Goal: Complete application form: Complete application form

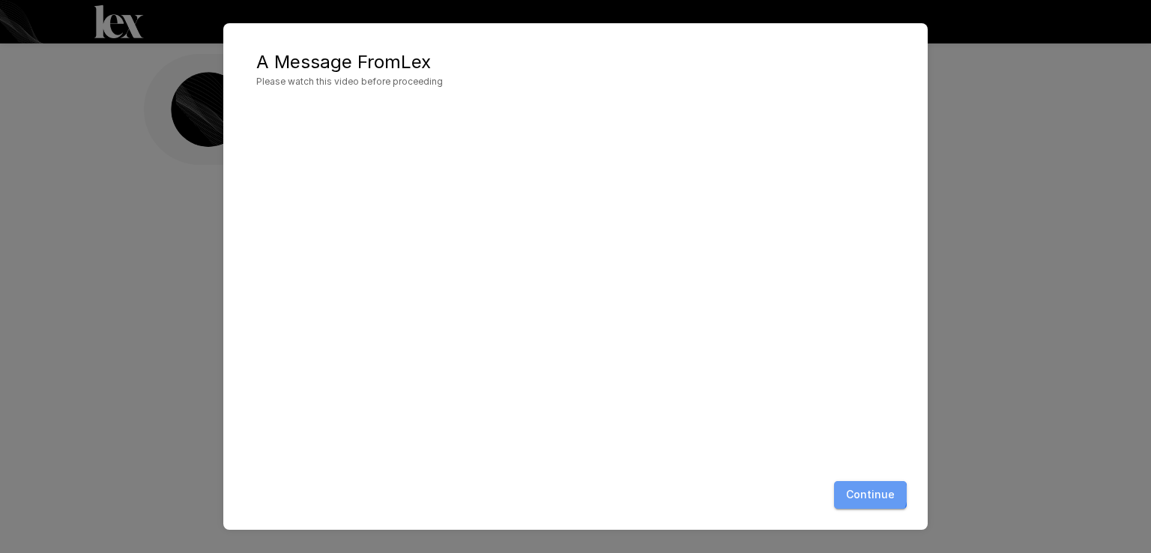
click at [869, 494] on button "Continue" at bounding box center [870, 495] width 73 height 28
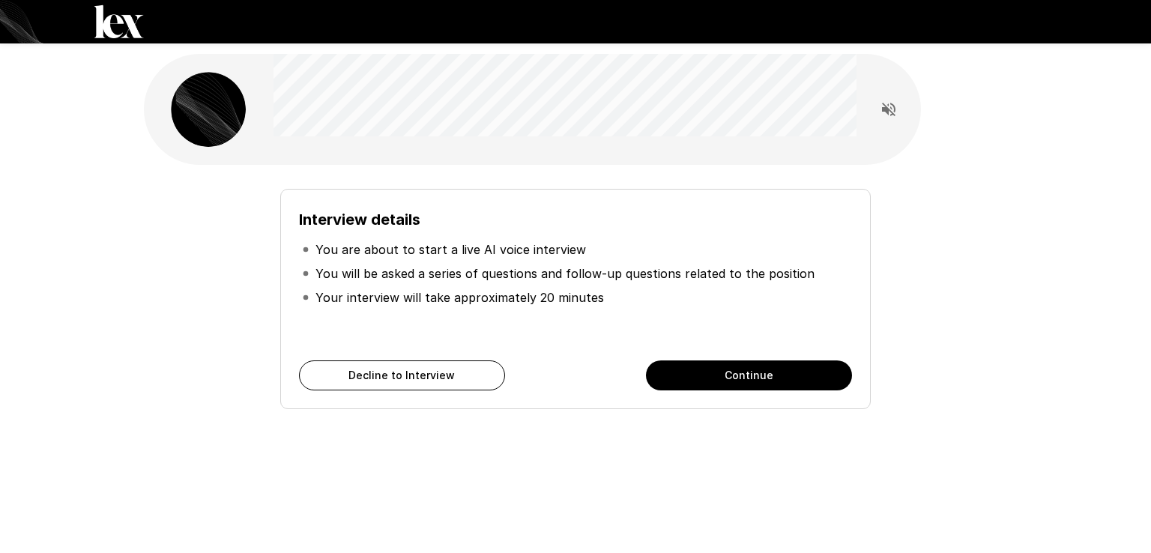
click at [771, 372] on button "Continue" at bounding box center [749, 375] width 206 height 30
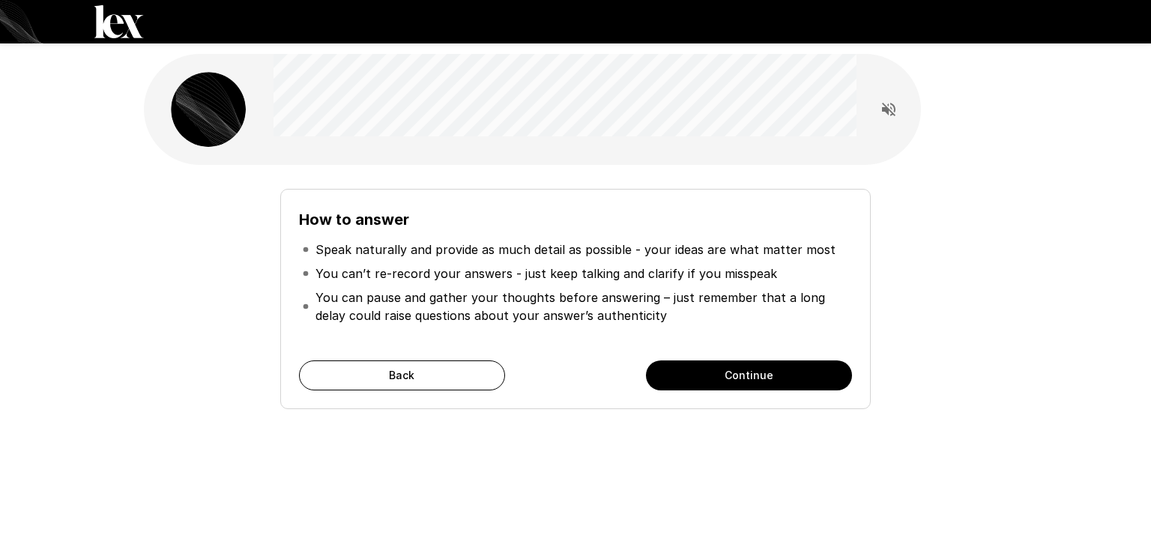
click at [771, 372] on button "Continue" at bounding box center [749, 375] width 206 height 30
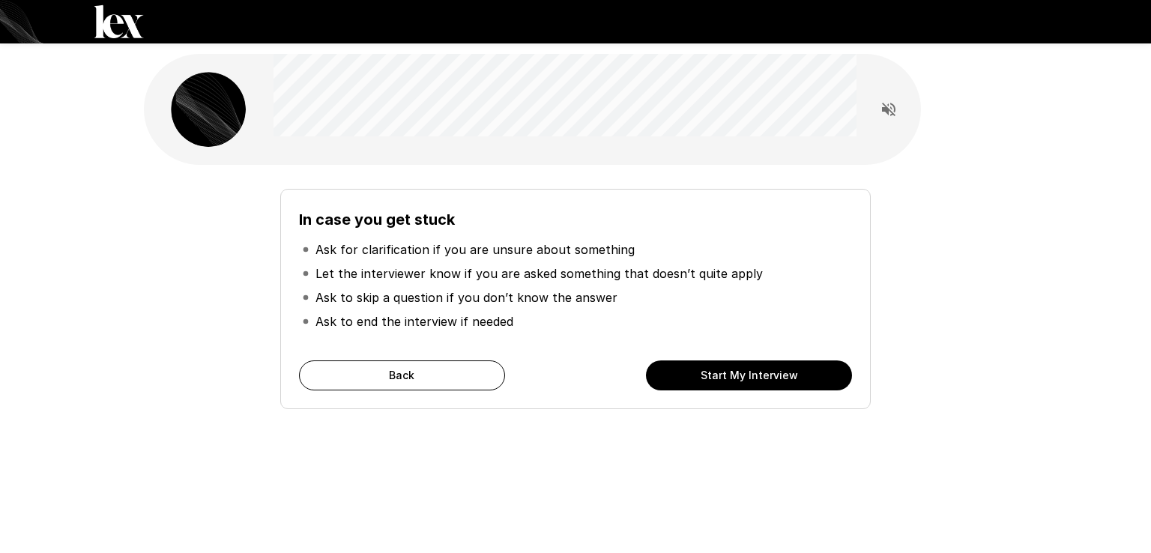
click at [771, 372] on button "Start My Interview" at bounding box center [749, 375] width 206 height 30
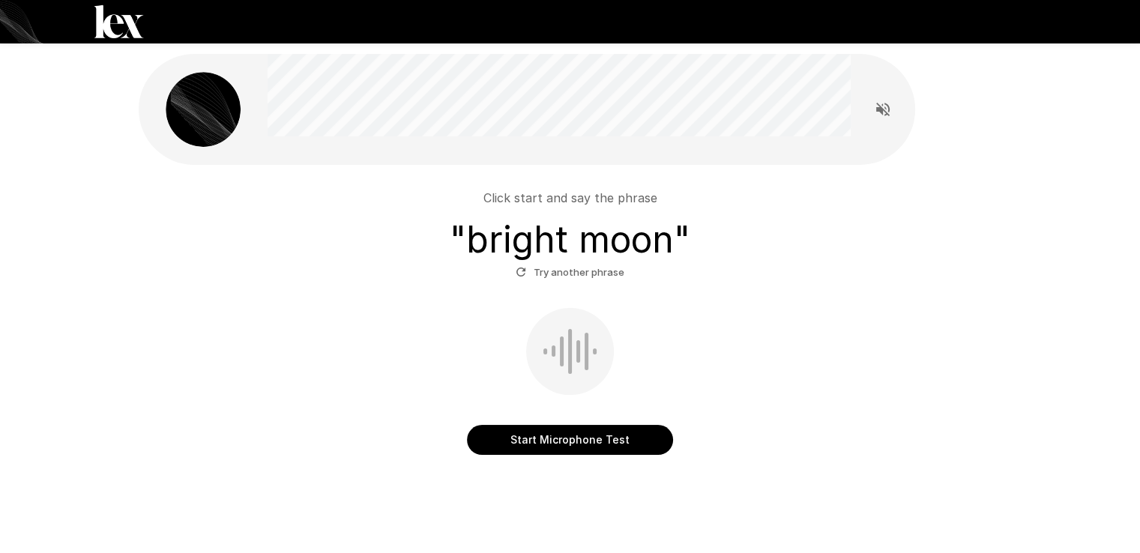
click at [608, 435] on button "Start Microphone Test" at bounding box center [570, 440] width 206 height 30
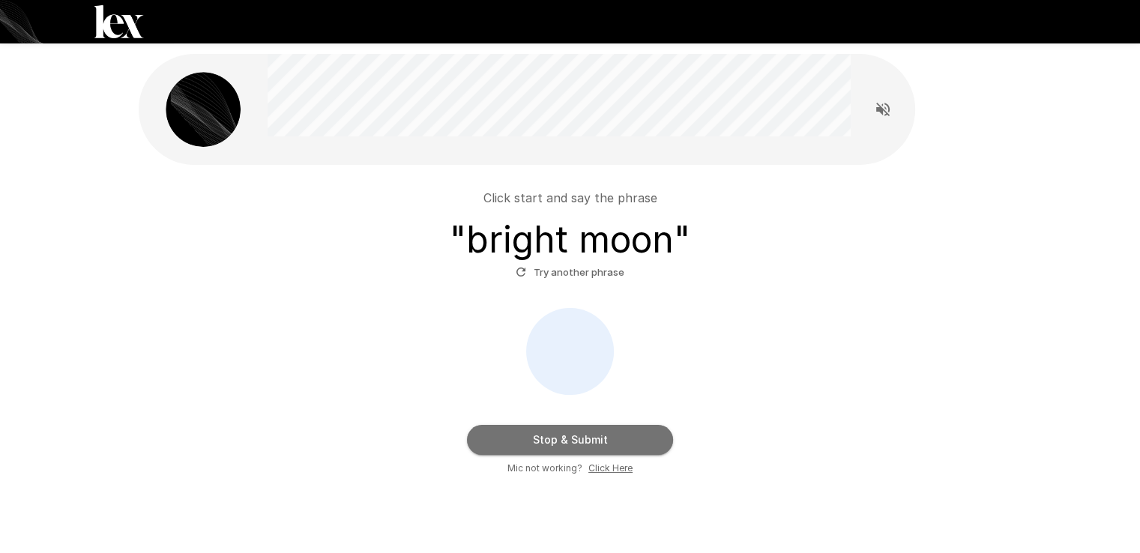
click at [608, 435] on button "Stop & Submit" at bounding box center [570, 440] width 206 height 30
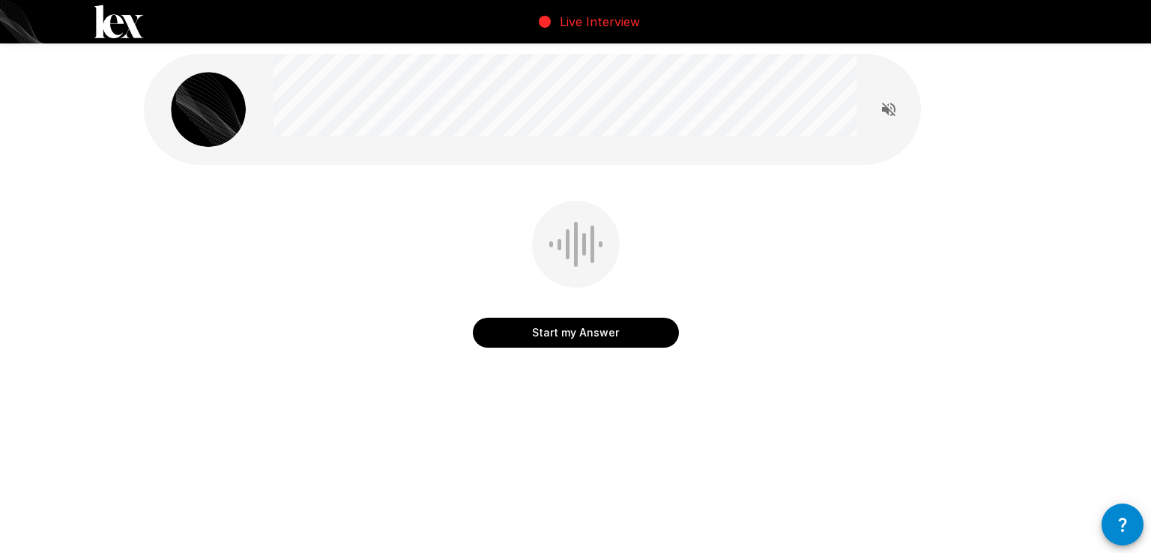
click at [580, 337] on button "Start my Answer" at bounding box center [576, 333] width 206 height 30
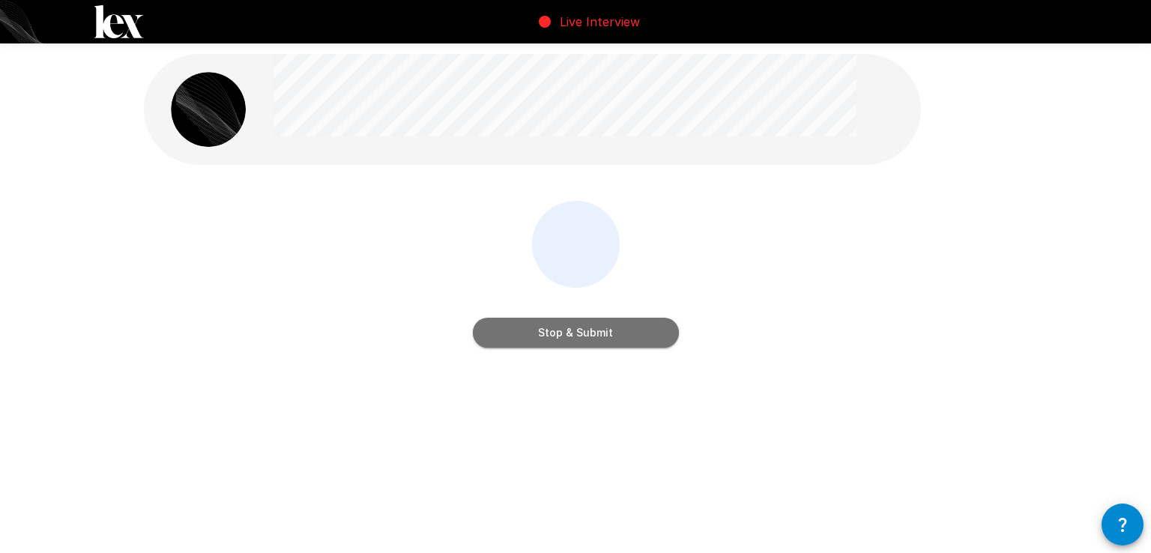
click at [580, 335] on button "Stop & Submit" at bounding box center [576, 333] width 206 height 30
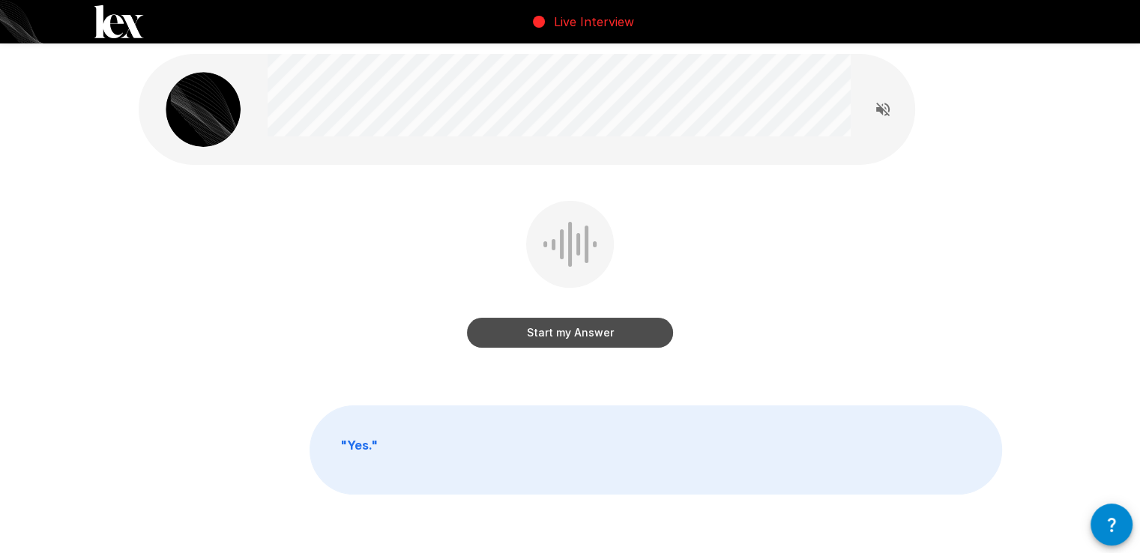
click at [572, 332] on button "Start my Answer" at bounding box center [570, 333] width 206 height 30
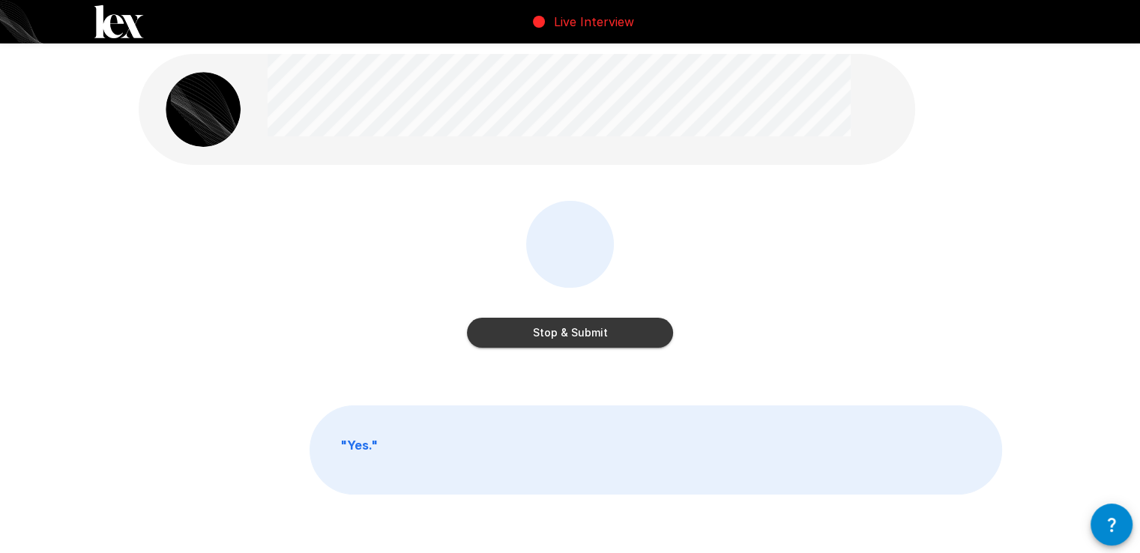
click at [572, 332] on button "Stop & Submit" at bounding box center [570, 333] width 206 height 30
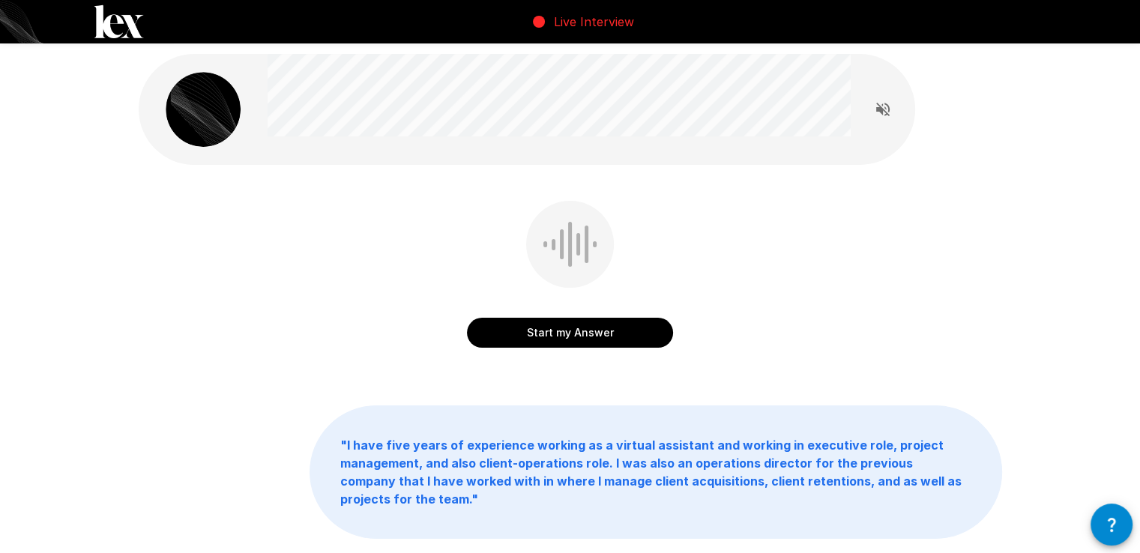
click at [572, 332] on button "Start my Answer" at bounding box center [570, 333] width 206 height 30
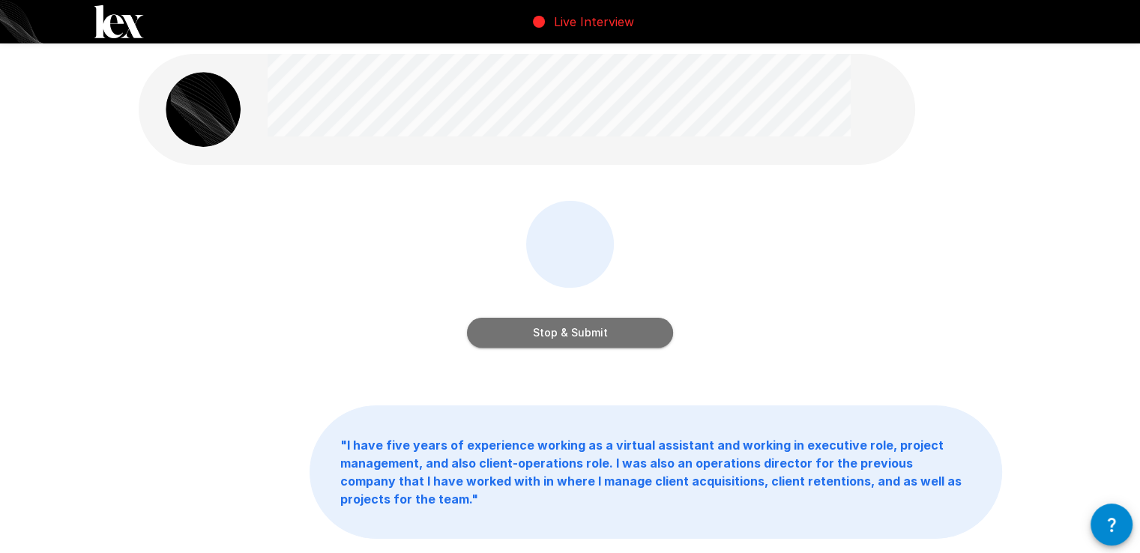
click at [572, 332] on button "Stop & Submit" at bounding box center [570, 333] width 206 height 30
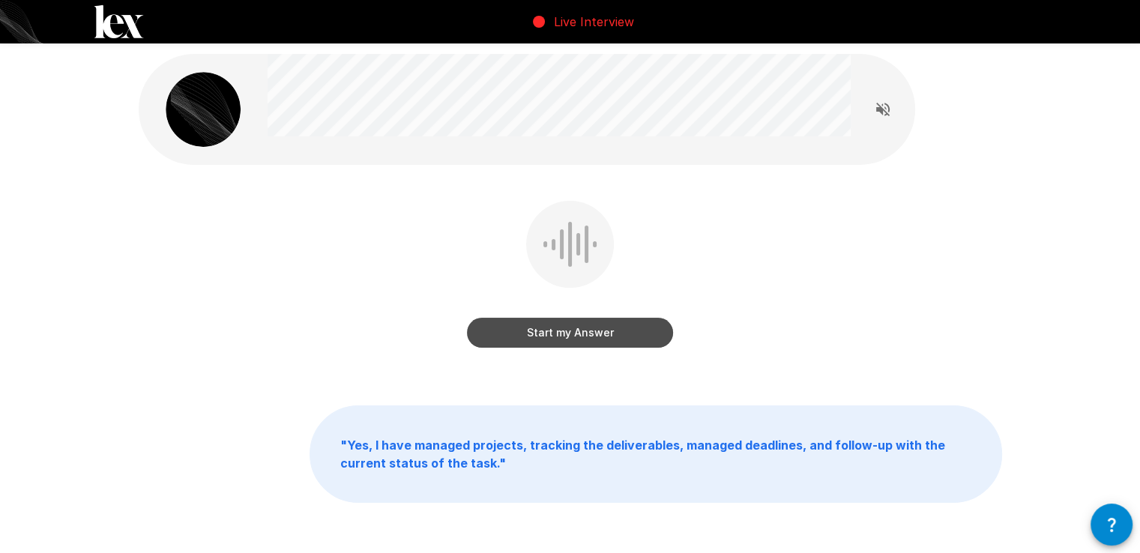
click at [572, 332] on button "Start my Answer" at bounding box center [570, 333] width 206 height 30
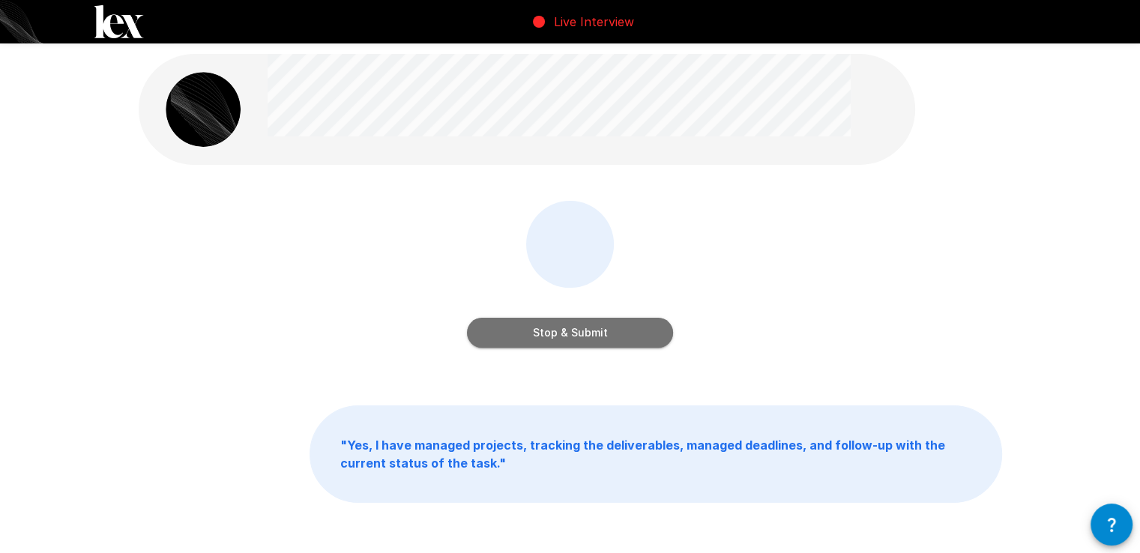
click at [572, 332] on button "Stop & Submit" at bounding box center [570, 333] width 206 height 30
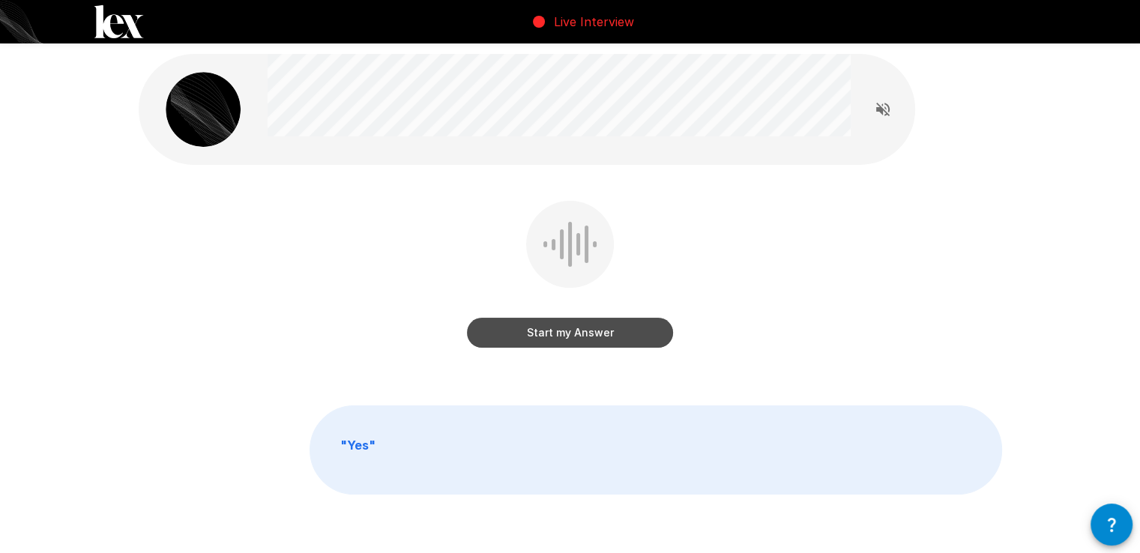
click at [572, 332] on button "Start my Answer" at bounding box center [570, 333] width 206 height 30
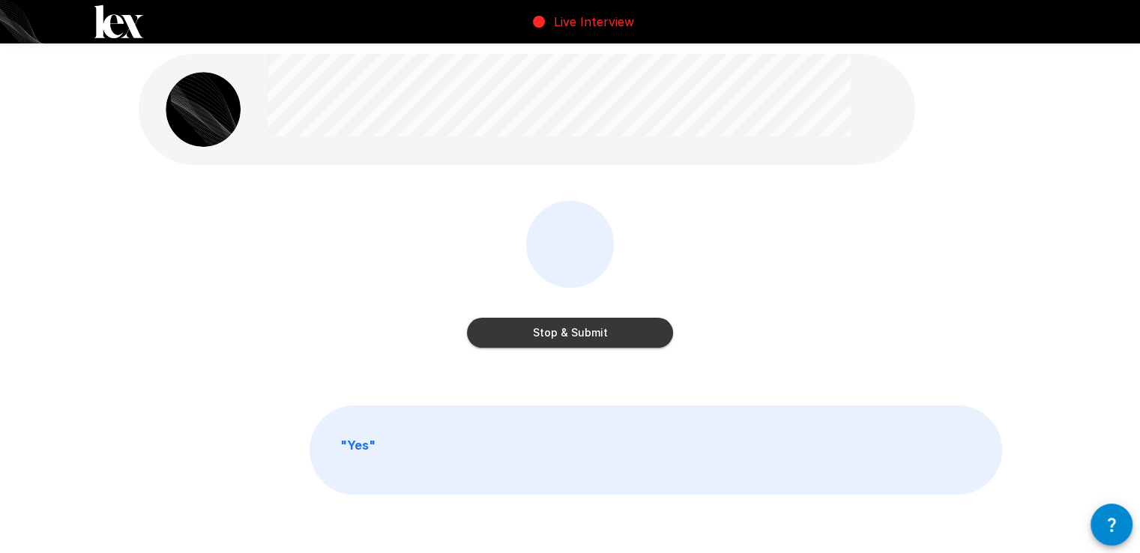
click at [573, 327] on button "Stop & Submit" at bounding box center [570, 333] width 206 height 30
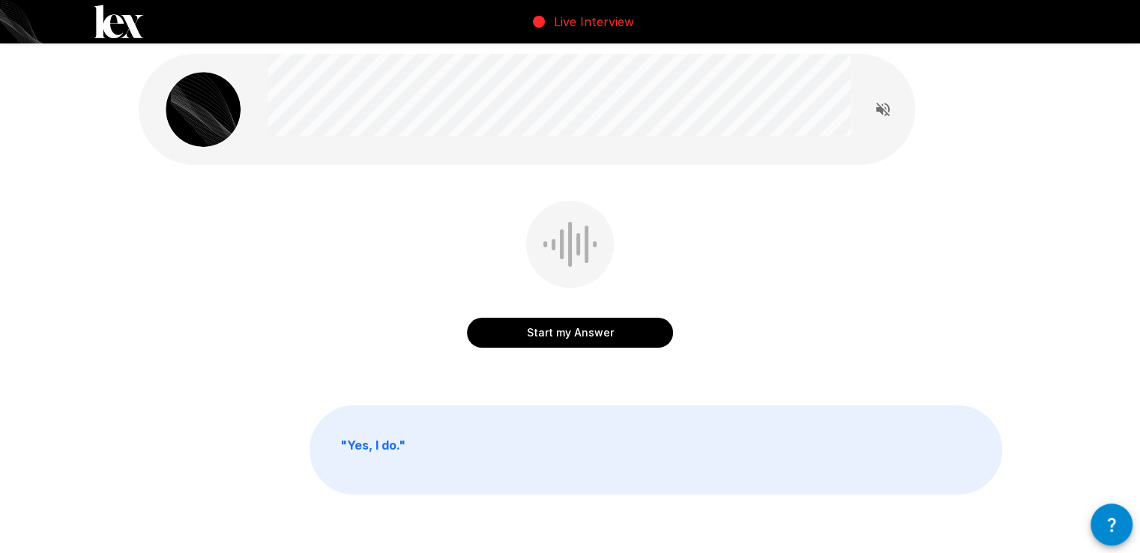
click at [573, 331] on button "Start my Answer" at bounding box center [570, 333] width 206 height 30
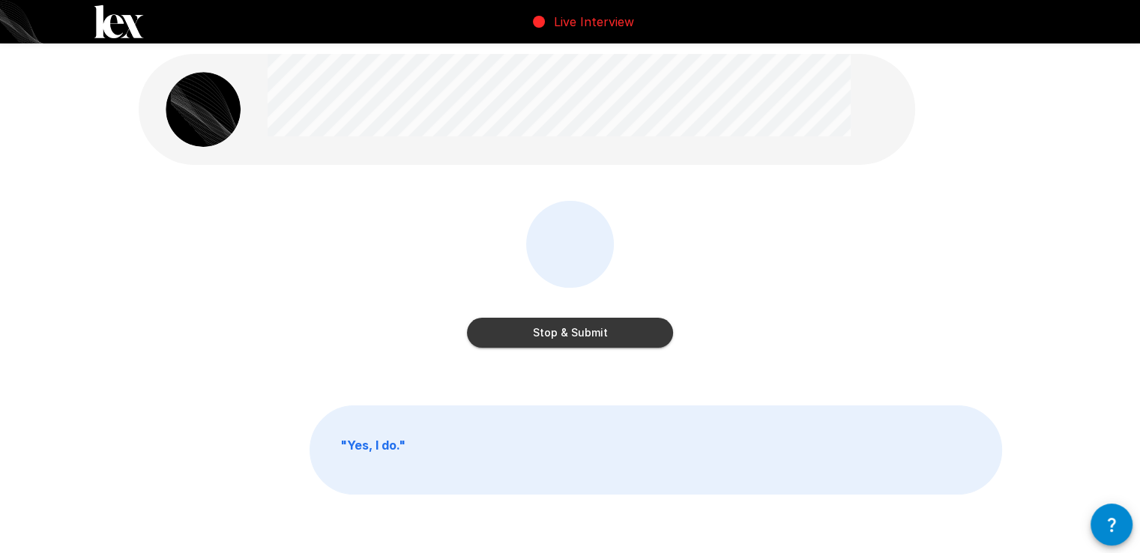
click at [573, 331] on button "Stop & Submit" at bounding box center [570, 333] width 206 height 30
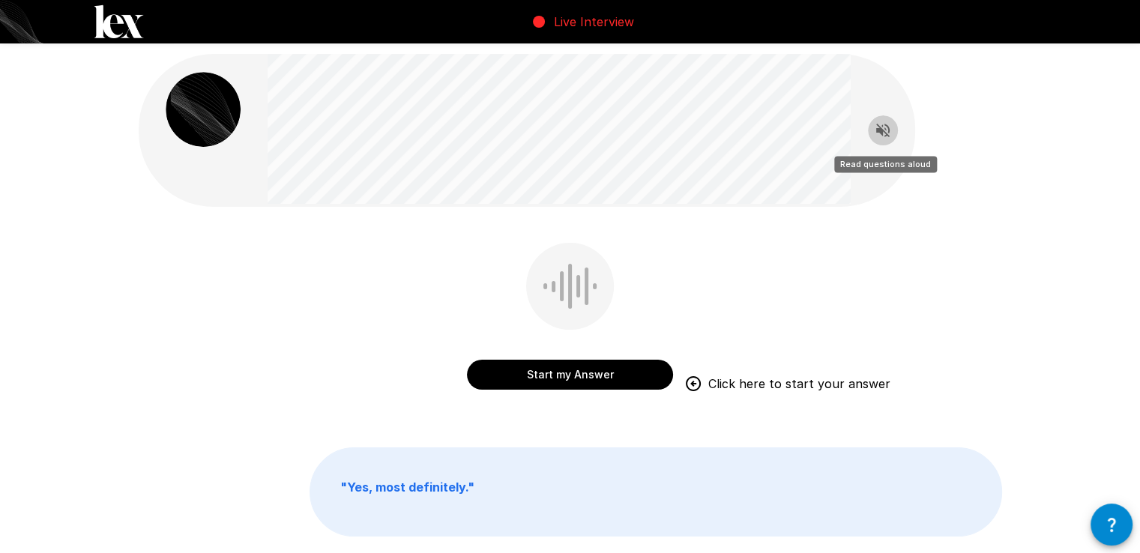
click at [881, 124] on icon "Read questions aloud" at bounding box center [883, 130] width 18 height 18
click at [579, 366] on button "Start my Answer" at bounding box center [570, 375] width 206 height 30
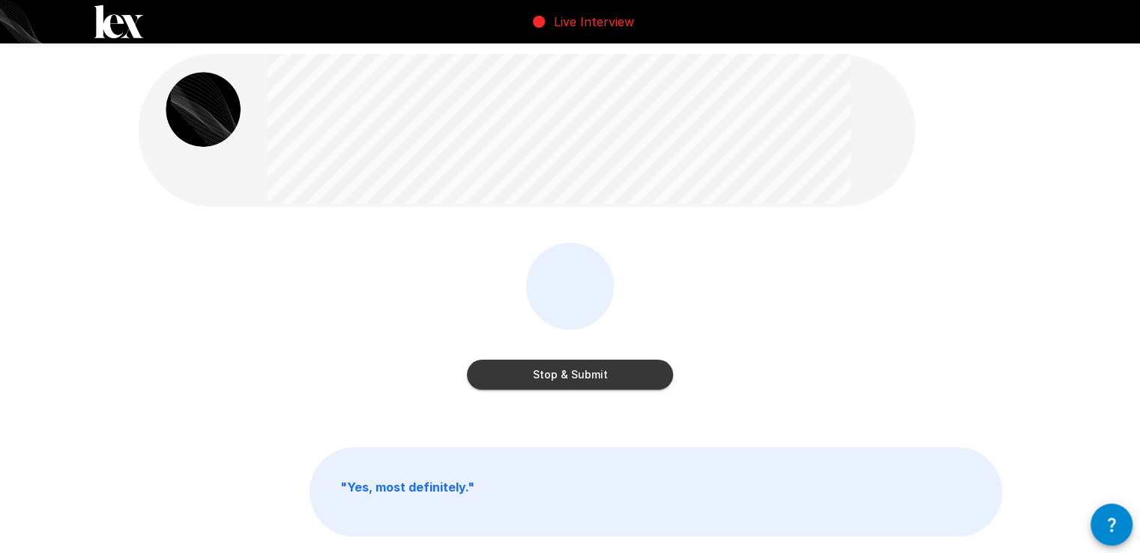
click at [535, 363] on button "Stop & Submit" at bounding box center [570, 375] width 206 height 30
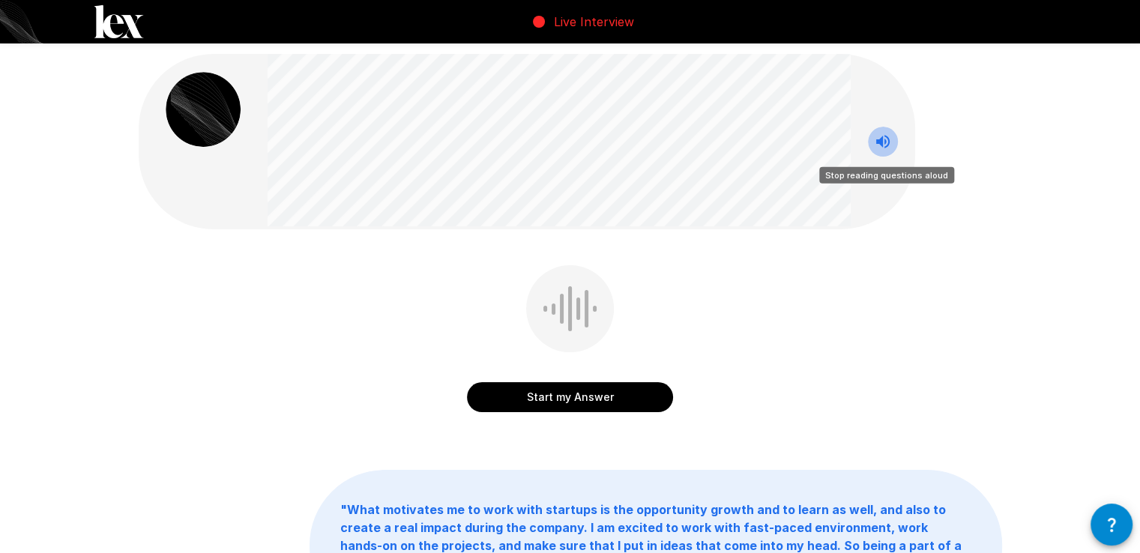
click at [872, 143] on button "Stop reading questions aloud" at bounding box center [883, 142] width 30 height 30
click at [593, 393] on button "Start my Answer" at bounding box center [570, 397] width 206 height 30
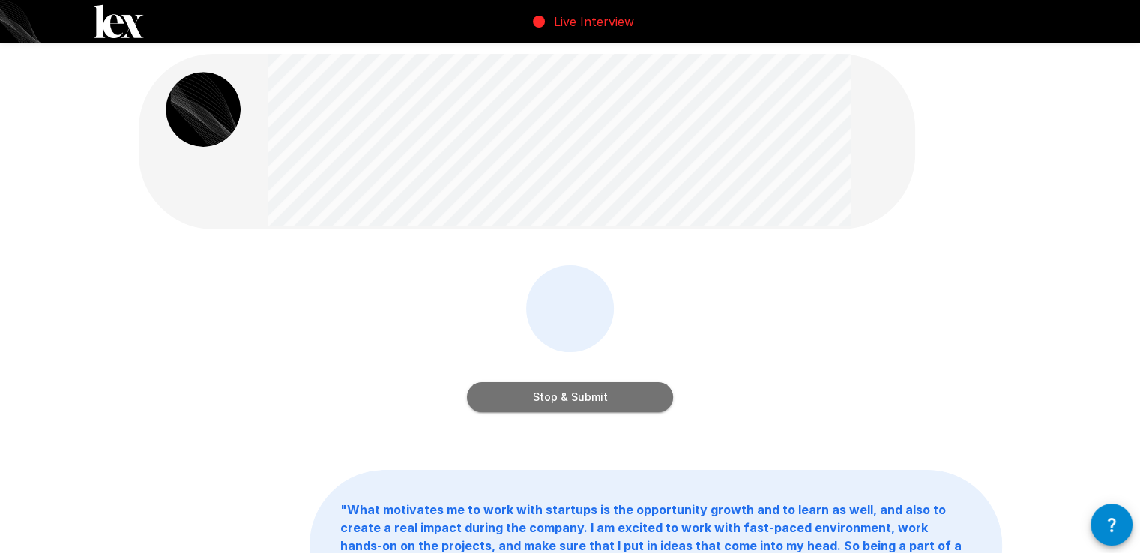
click at [593, 393] on button "Stop & Submit" at bounding box center [570, 397] width 206 height 30
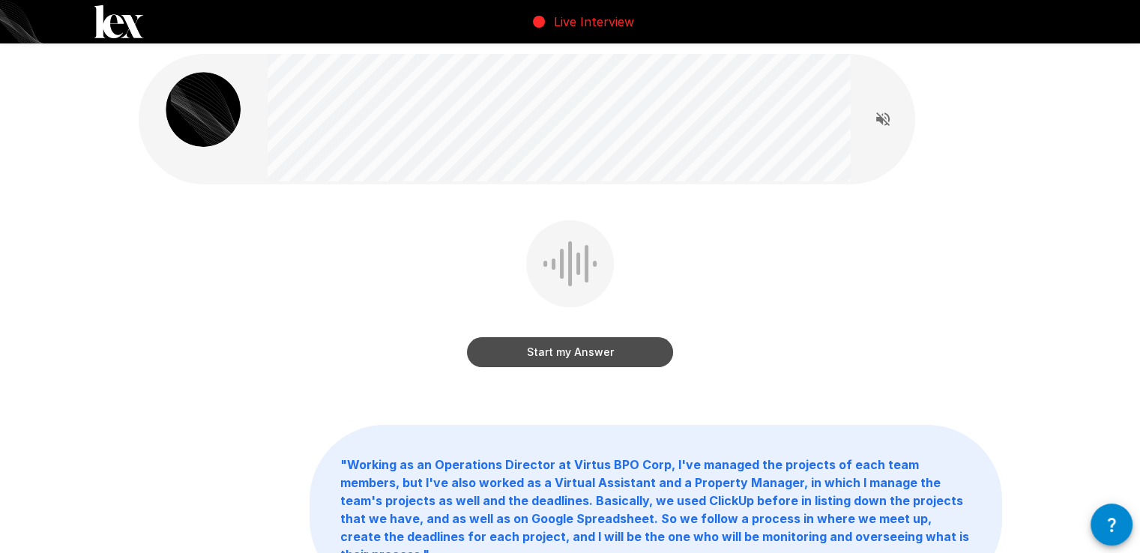
click at [561, 356] on button "Start my Answer" at bounding box center [570, 352] width 206 height 30
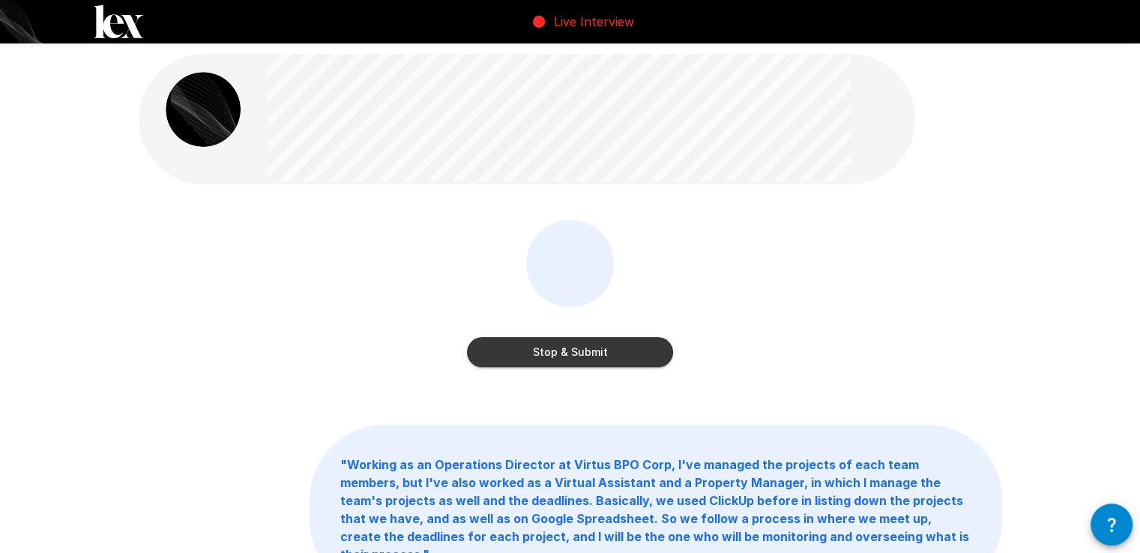
click at [561, 356] on button "Stop & Submit" at bounding box center [570, 352] width 206 height 30
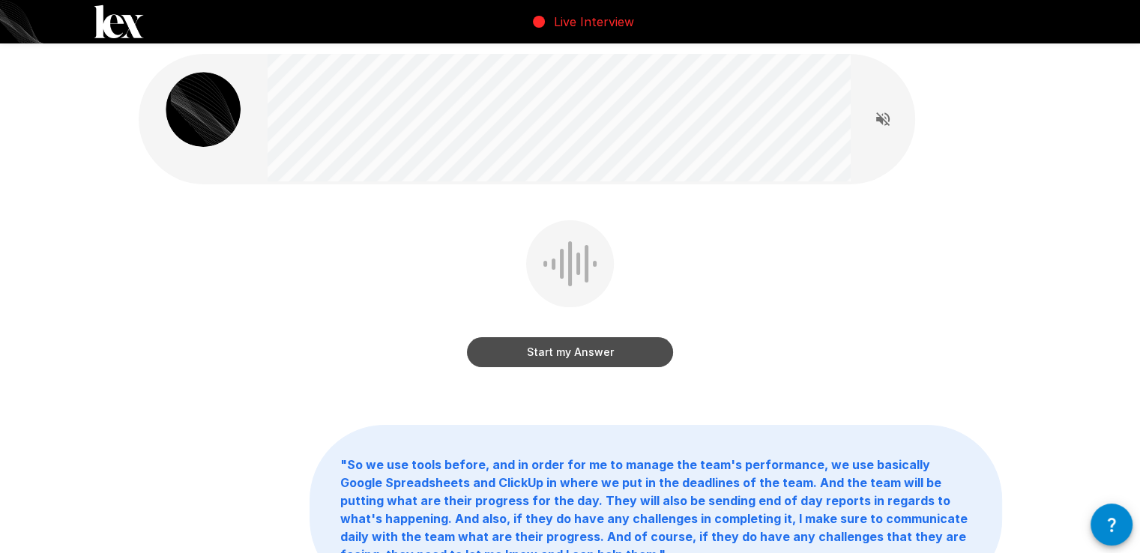
click at [592, 351] on button "Start my Answer" at bounding box center [570, 352] width 206 height 30
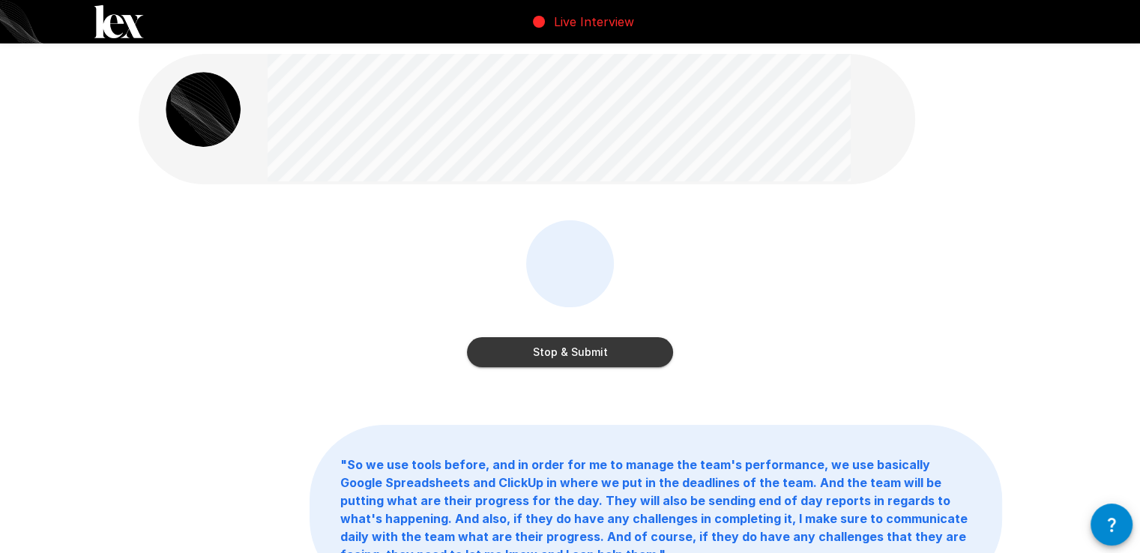
click at [592, 351] on button "Stop & Submit" at bounding box center [570, 352] width 206 height 30
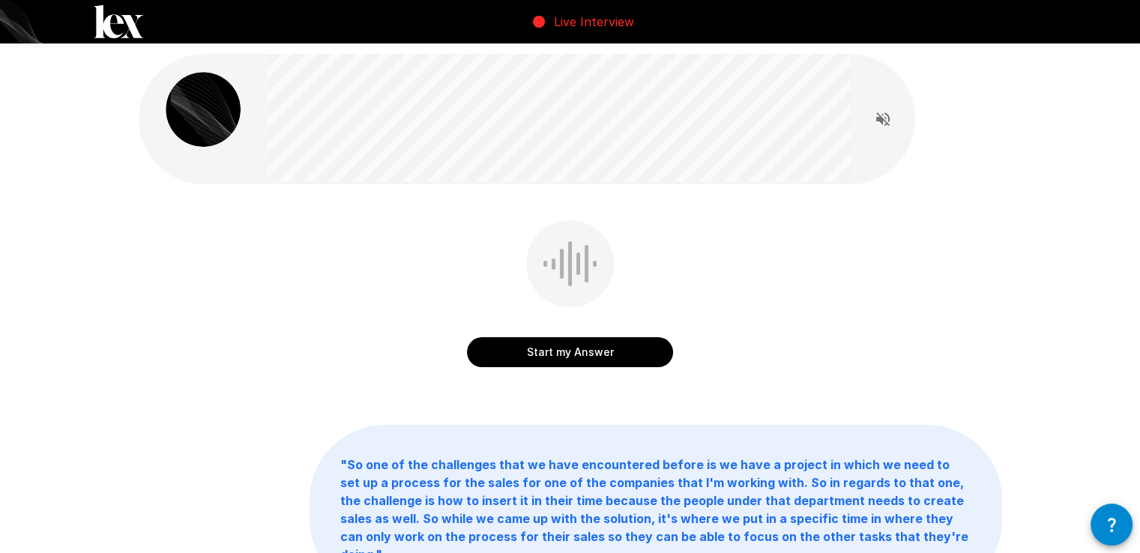
click at [592, 351] on button "Start my Answer" at bounding box center [570, 352] width 206 height 30
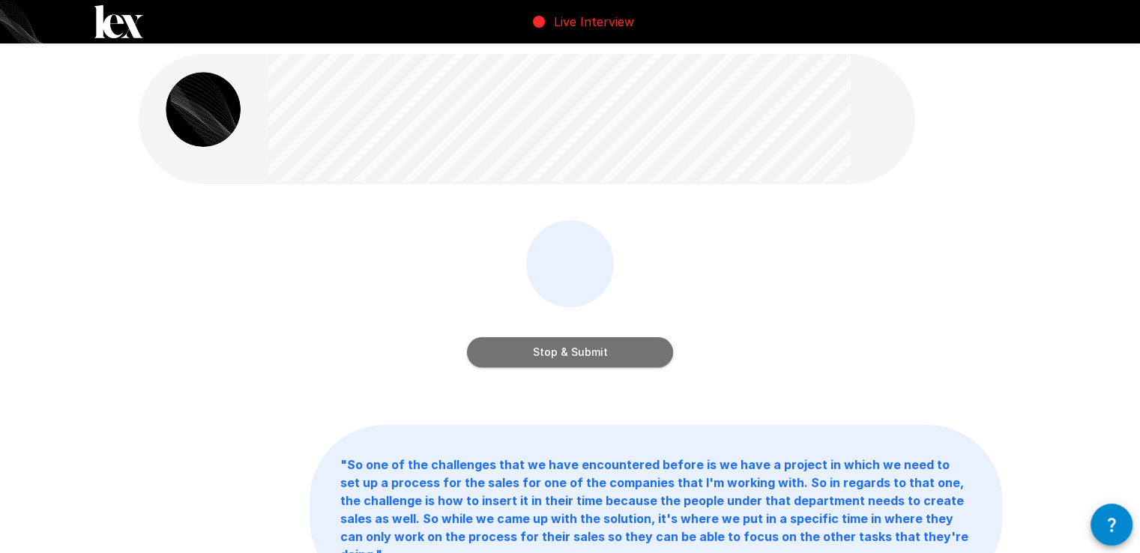
click at [591, 351] on button "Stop & Submit" at bounding box center [570, 352] width 206 height 30
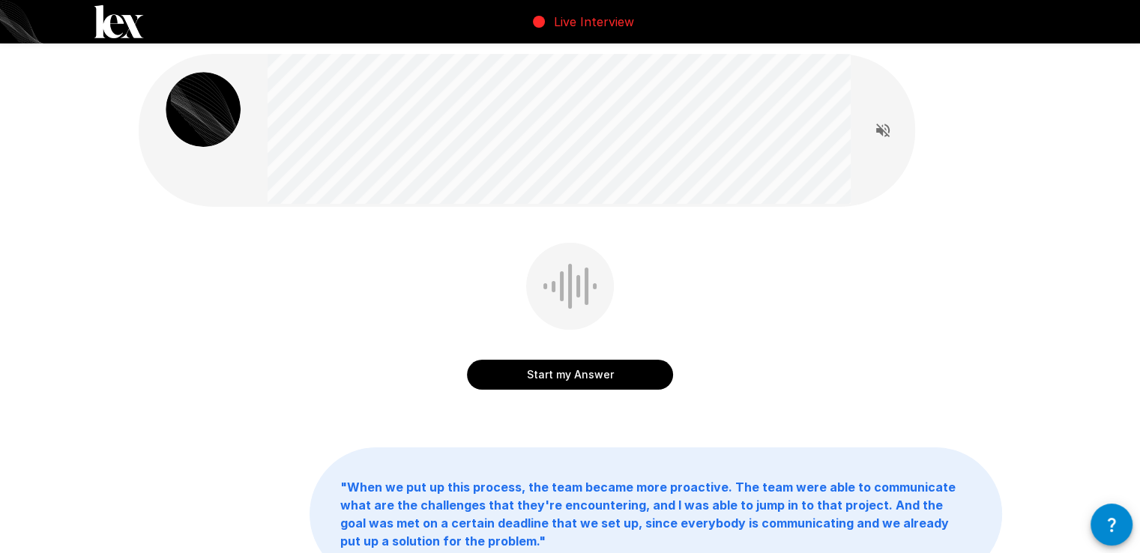
click at [588, 370] on button "Start my Answer" at bounding box center [570, 375] width 206 height 30
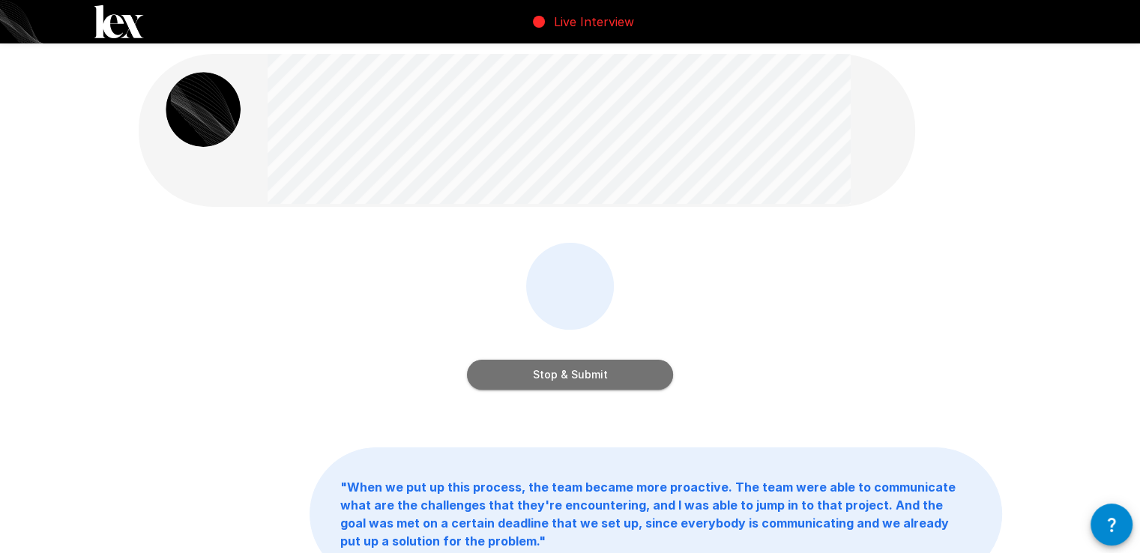
click at [588, 370] on button "Stop & Submit" at bounding box center [570, 375] width 206 height 30
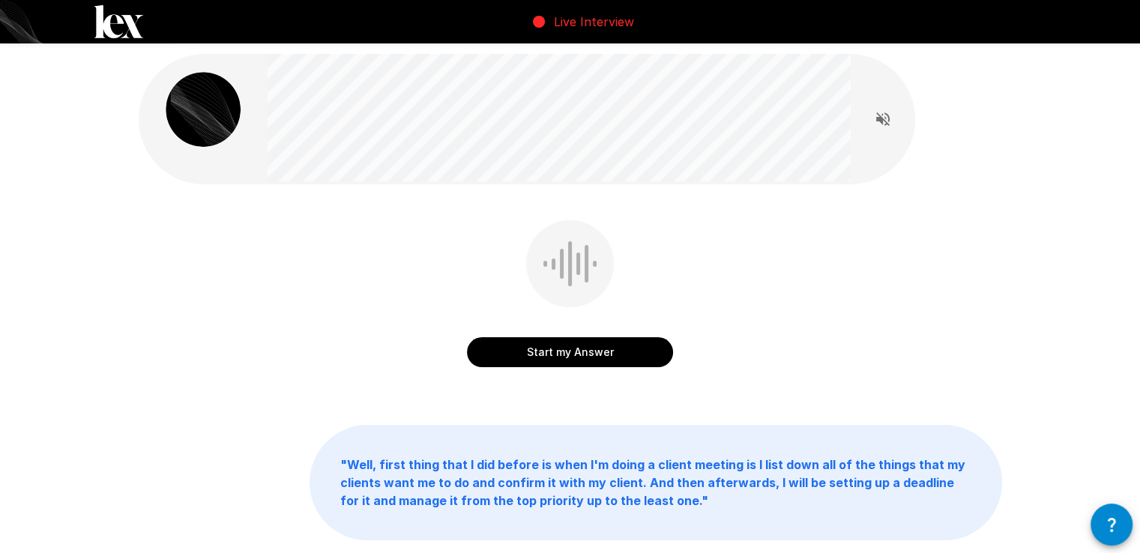
click at [565, 356] on button "Start my Answer" at bounding box center [570, 352] width 206 height 30
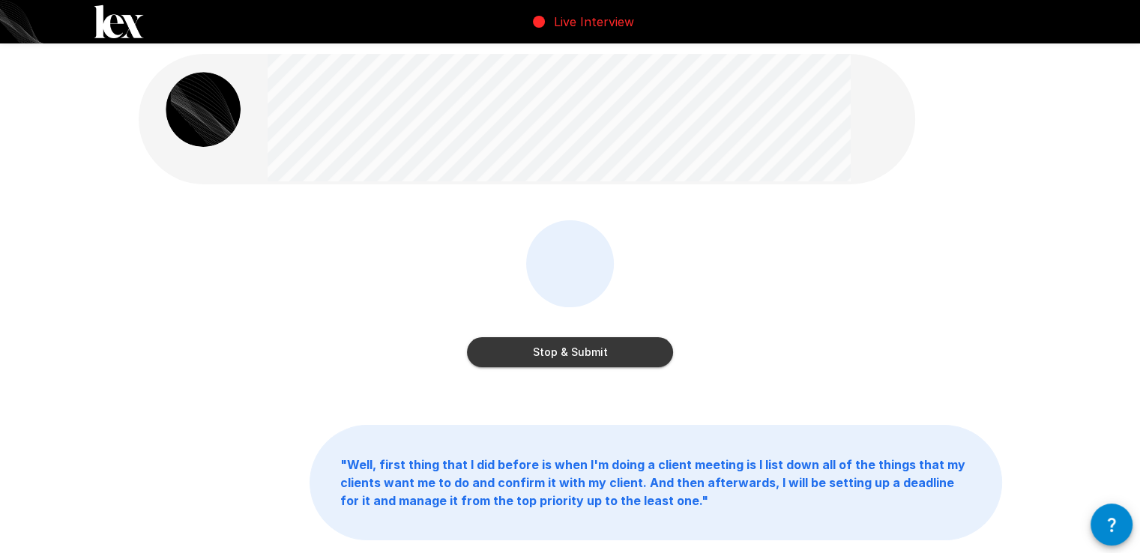
click at [565, 356] on button "Stop & Submit" at bounding box center [570, 352] width 206 height 30
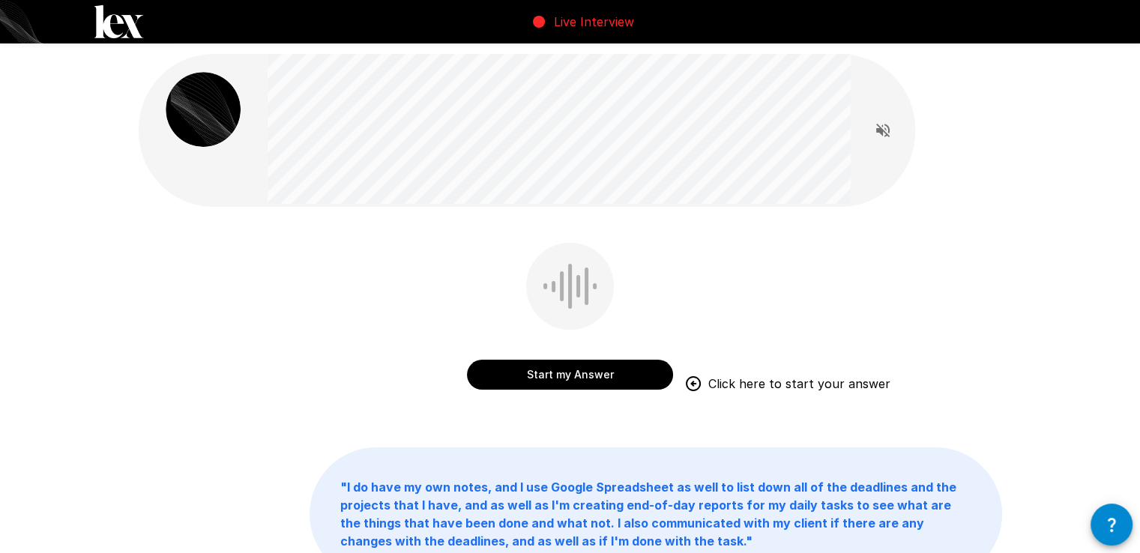
click at [552, 370] on button "Start my Answer" at bounding box center [570, 375] width 206 height 30
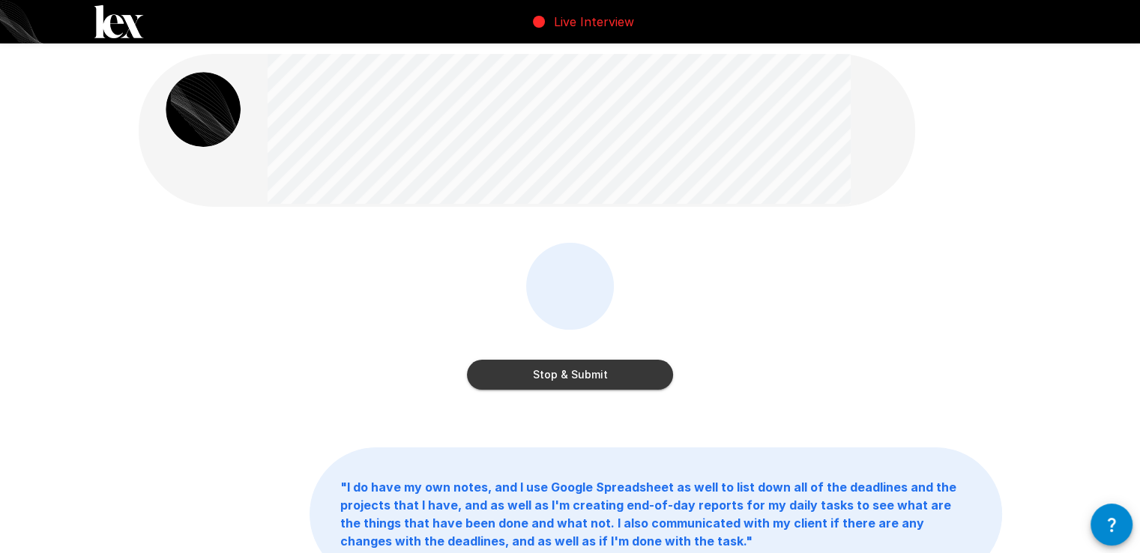
click at [552, 370] on button "Stop & Submit" at bounding box center [570, 375] width 206 height 30
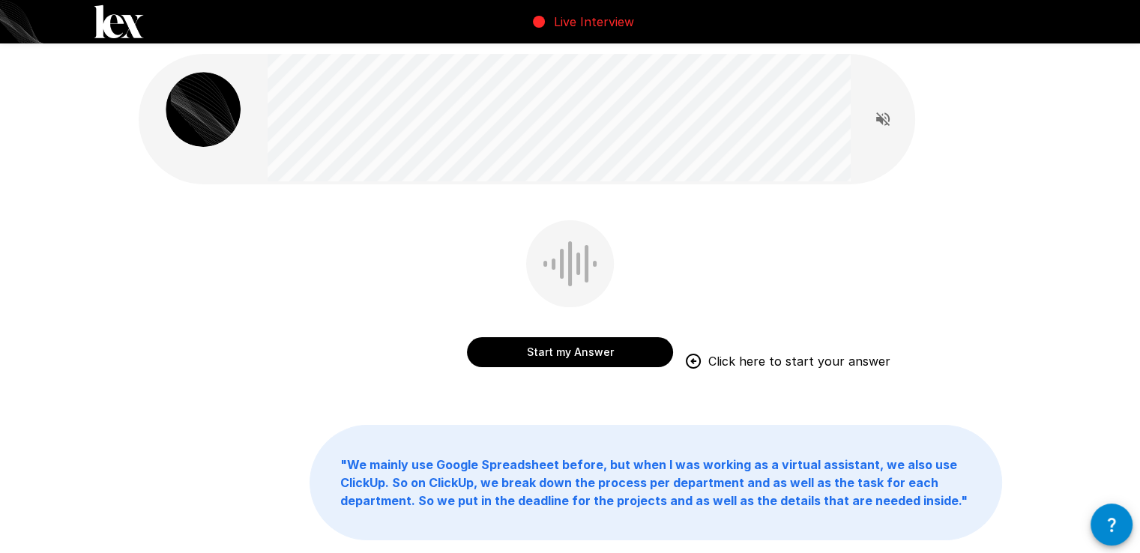
click at [564, 345] on button "Start my Answer" at bounding box center [570, 352] width 206 height 30
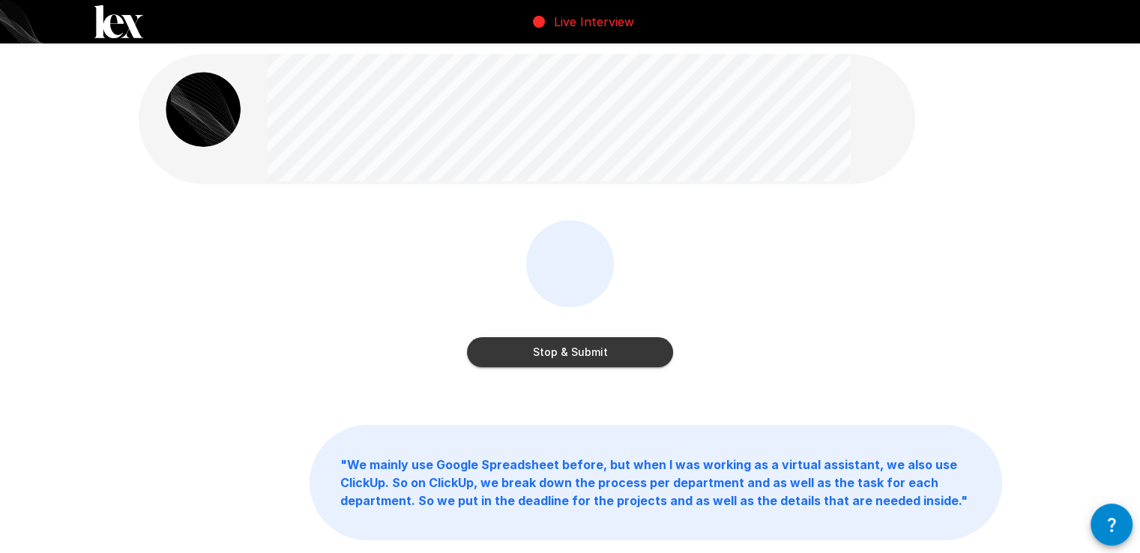
click at [564, 345] on button "Stop & Submit" at bounding box center [570, 352] width 206 height 30
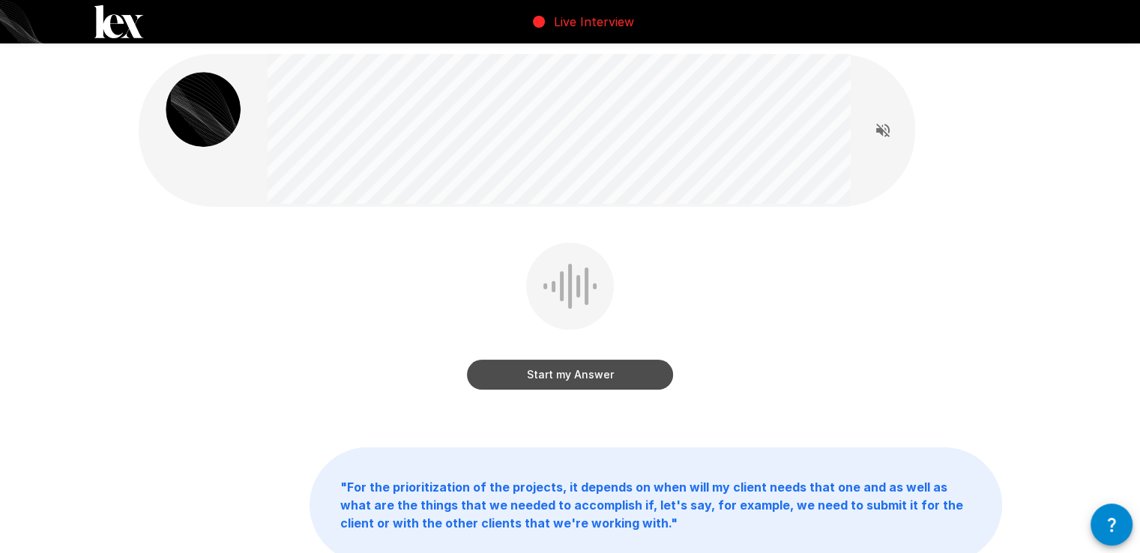
click at [560, 366] on button "Start my Answer" at bounding box center [570, 375] width 206 height 30
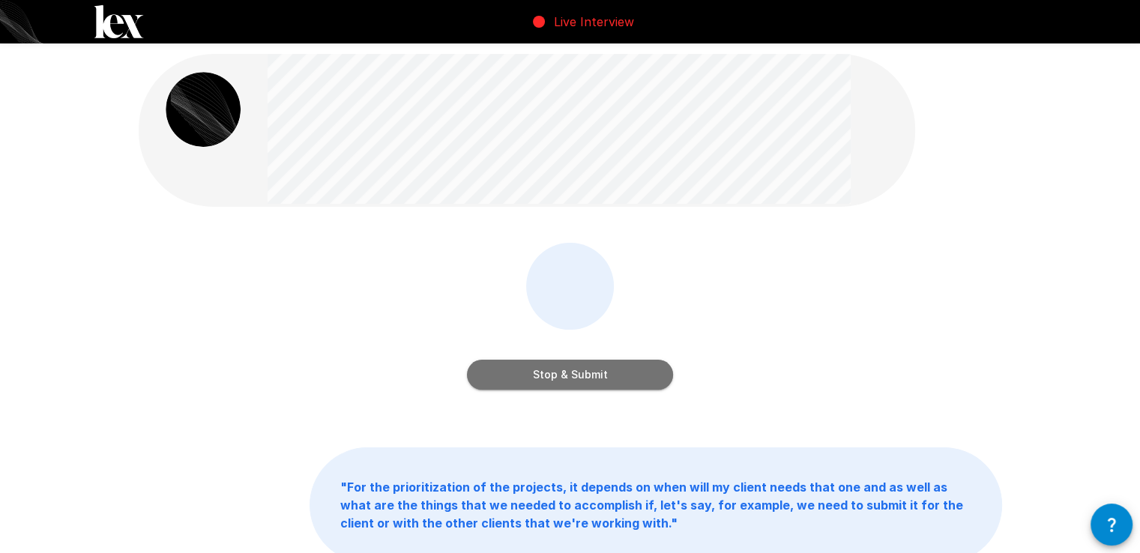
click at [560, 366] on button "Stop & Submit" at bounding box center [570, 375] width 206 height 30
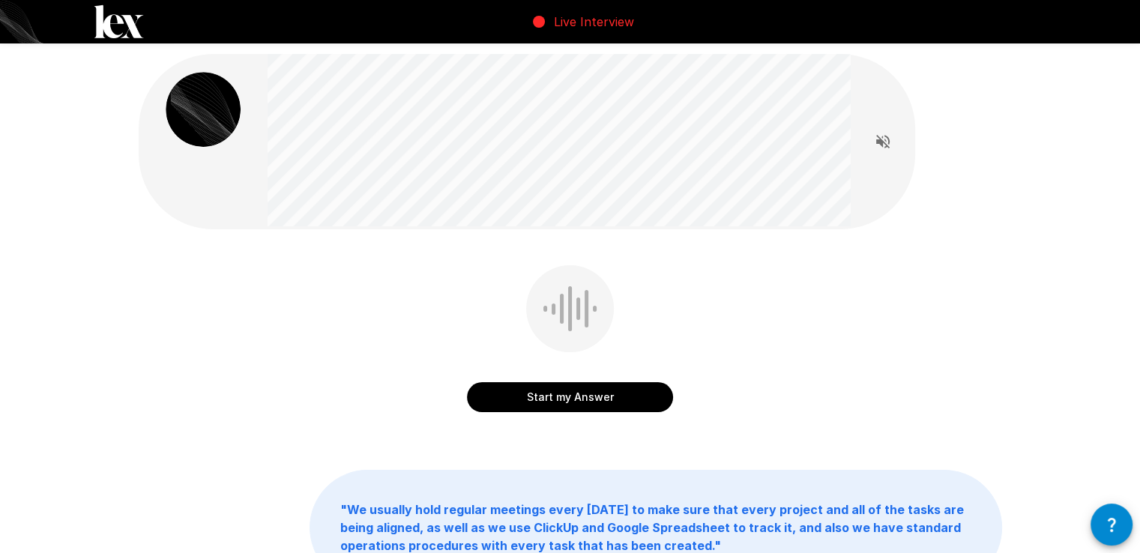
click at [561, 387] on button "Start my Answer" at bounding box center [570, 397] width 206 height 30
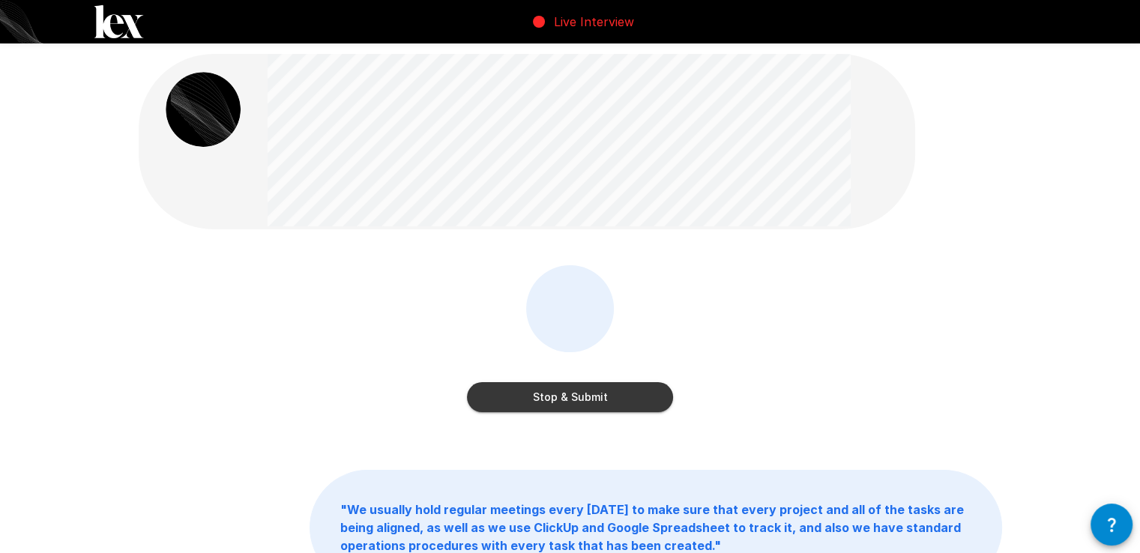
click at [561, 389] on button "Stop & Submit" at bounding box center [570, 397] width 206 height 30
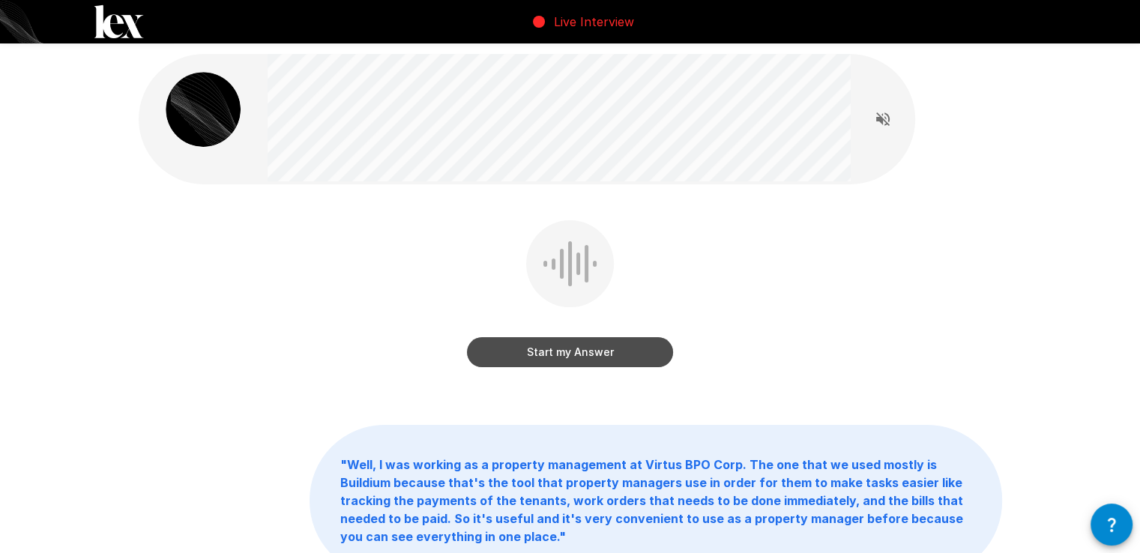
click at [570, 354] on button "Start my Answer" at bounding box center [570, 352] width 206 height 30
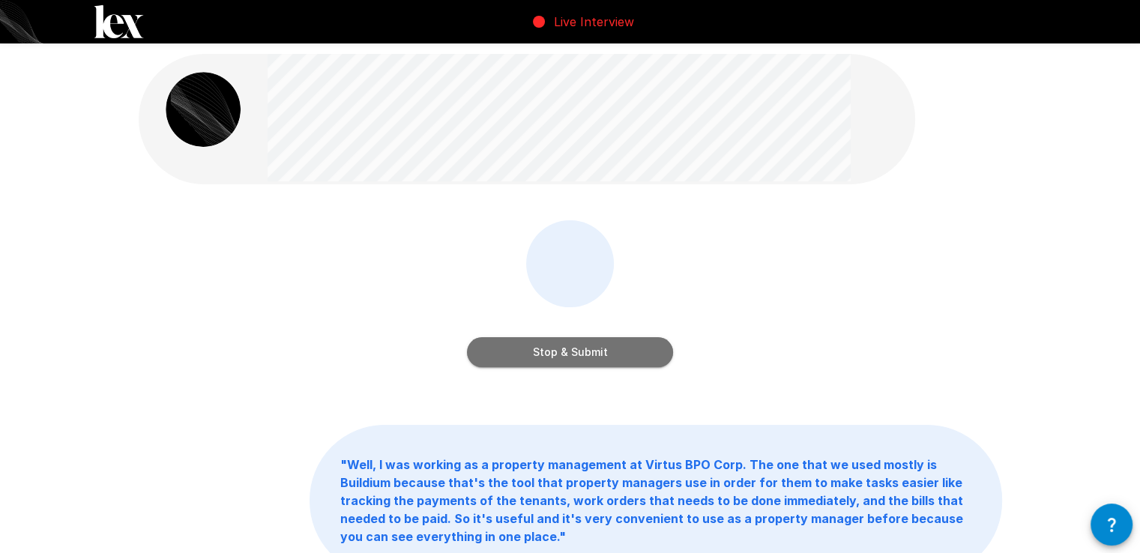
click at [570, 354] on button "Stop & Submit" at bounding box center [570, 352] width 206 height 30
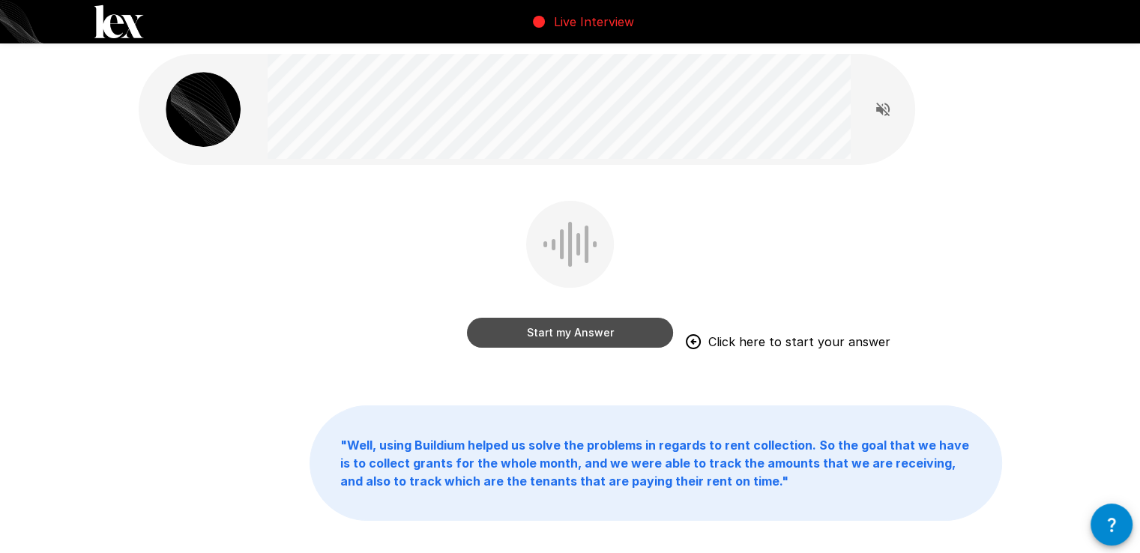
click at [560, 342] on button "Start my Answer" at bounding box center [570, 333] width 206 height 30
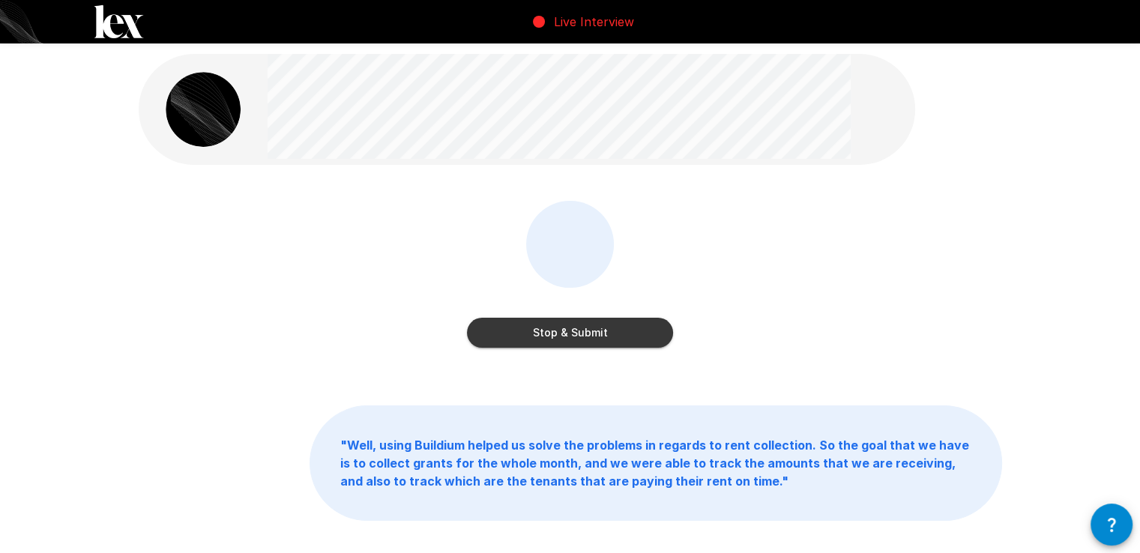
click at [560, 341] on button "Stop & Submit" at bounding box center [570, 333] width 206 height 30
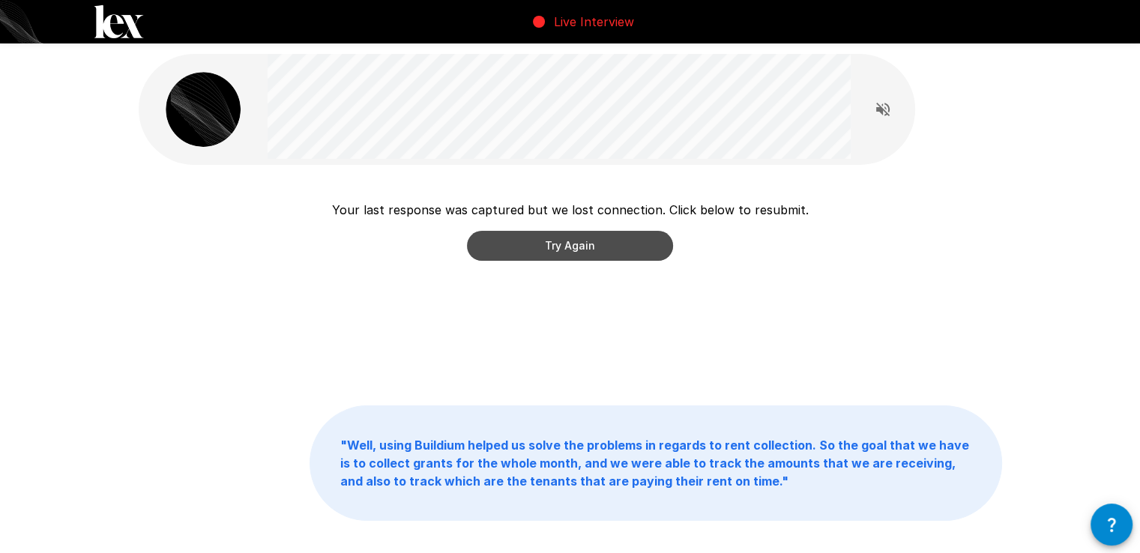
click at [566, 249] on button "Try Again" at bounding box center [570, 246] width 206 height 30
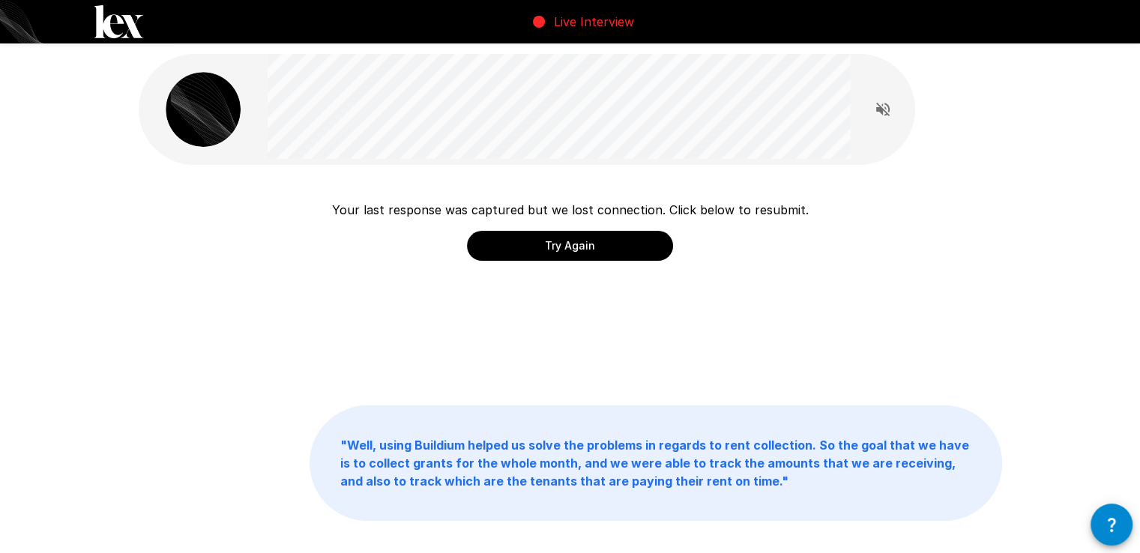
click at [566, 249] on button "Try Again" at bounding box center [570, 246] width 206 height 30
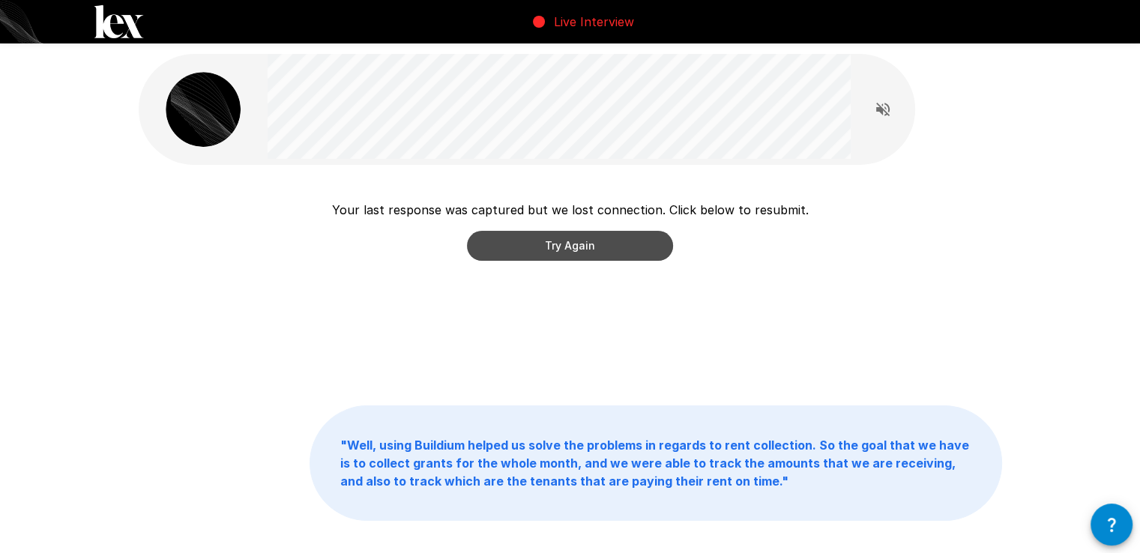
click at [566, 249] on button "Try Again" at bounding box center [570, 246] width 206 height 30
click at [566, 248] on button "Try Again" at bounding box center [570, 246] width 206 height 30
click at [567, 248] on button "Try Again" at bounding box center [570, 246] width 206 height 30
click at [566, 248] on button "Try Again" at bounding box center [570, 246] width 206 height 30
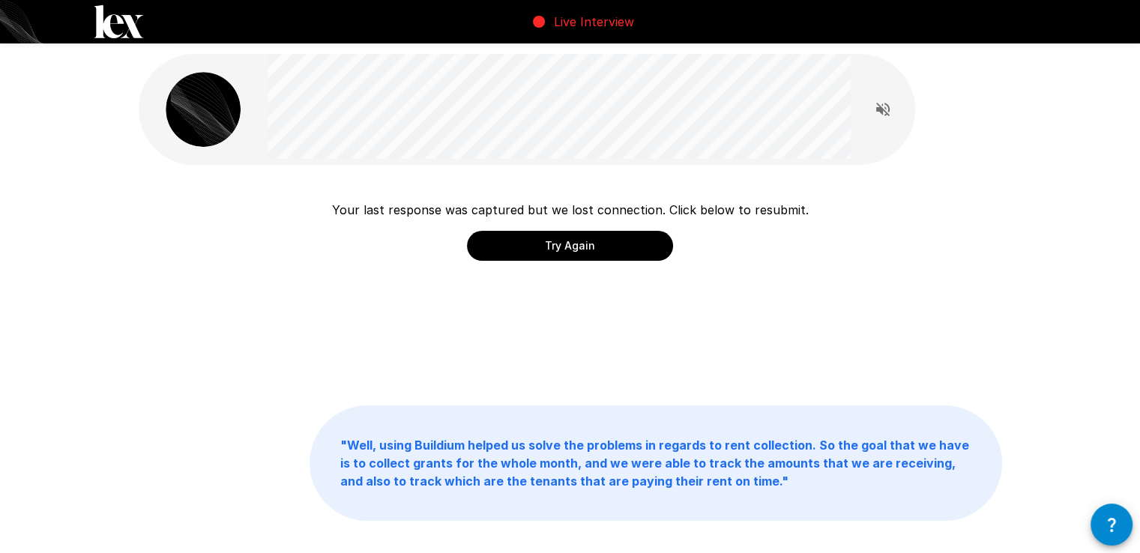
click at [566, 248] on button "Try Again" at bounding box center [570, 246] width 206 height 30
click at [564, 241] on button "Try Again" at bounding box center [570, 246] width 206 height 30
click at [555, 244] on button "Try Again" at bounding box center [570, 246] width 206 height 30
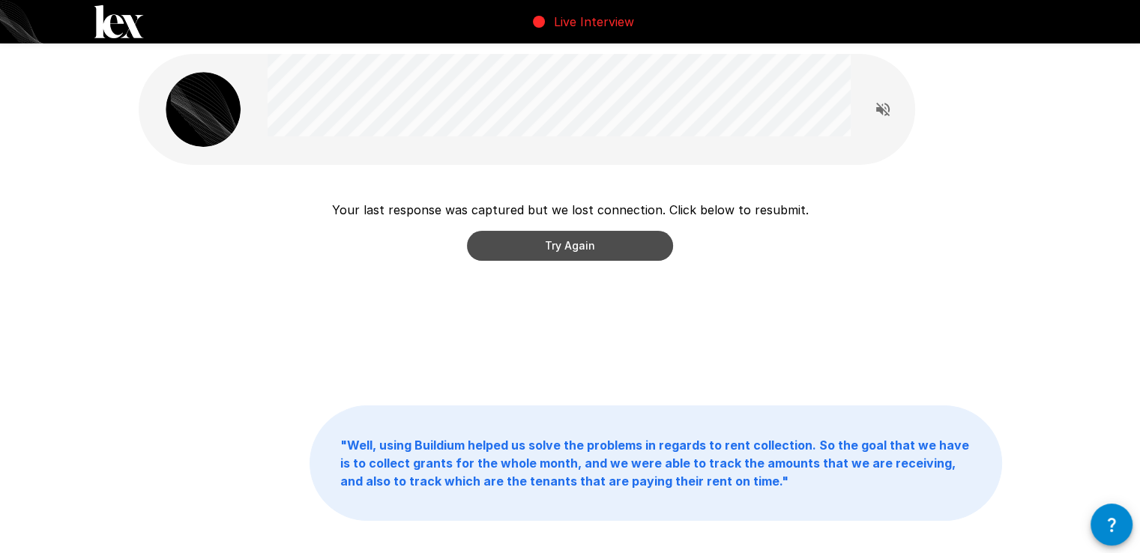
click at [555, 244] on button "Try Again" at bounding box center [570, 246] width 206 height 30
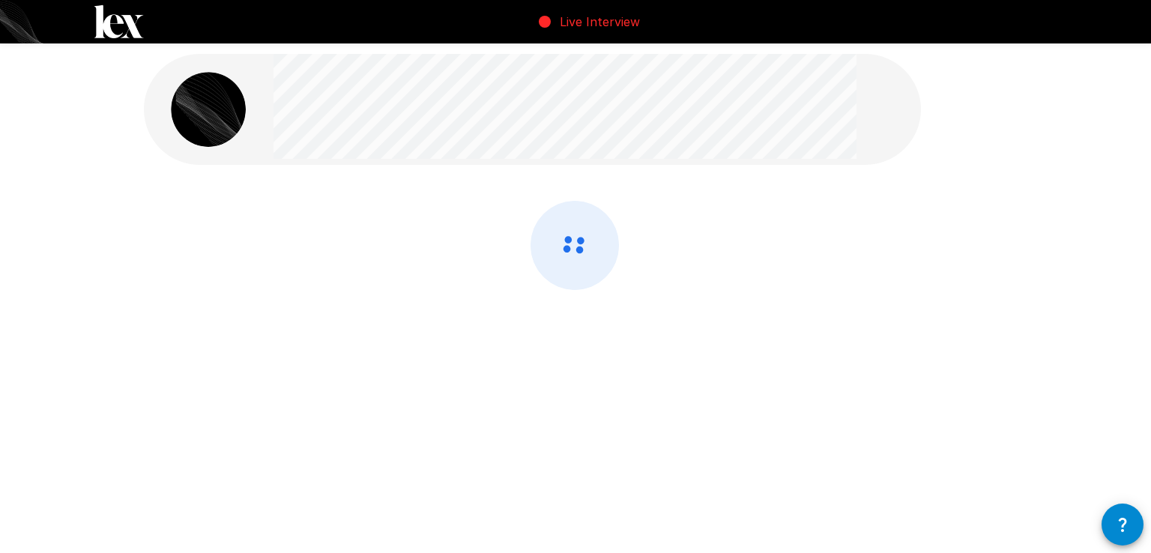
click at [555, 244] on icon at bounding box center [574, 246] width 87 height 88
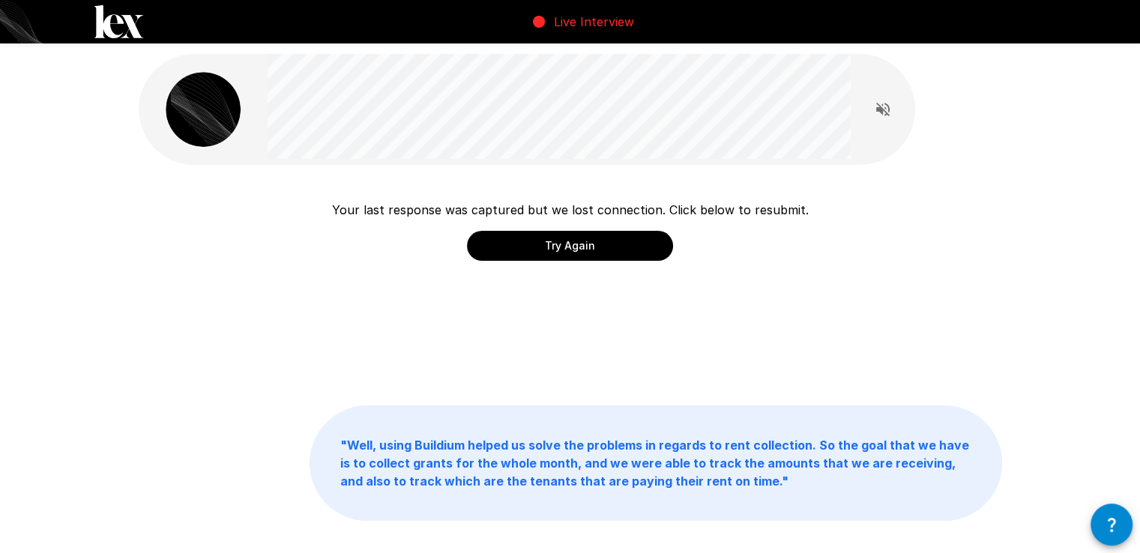
click at [554, 244] on button "Try Again" at bounding box center [570, 246] width 206 height 30
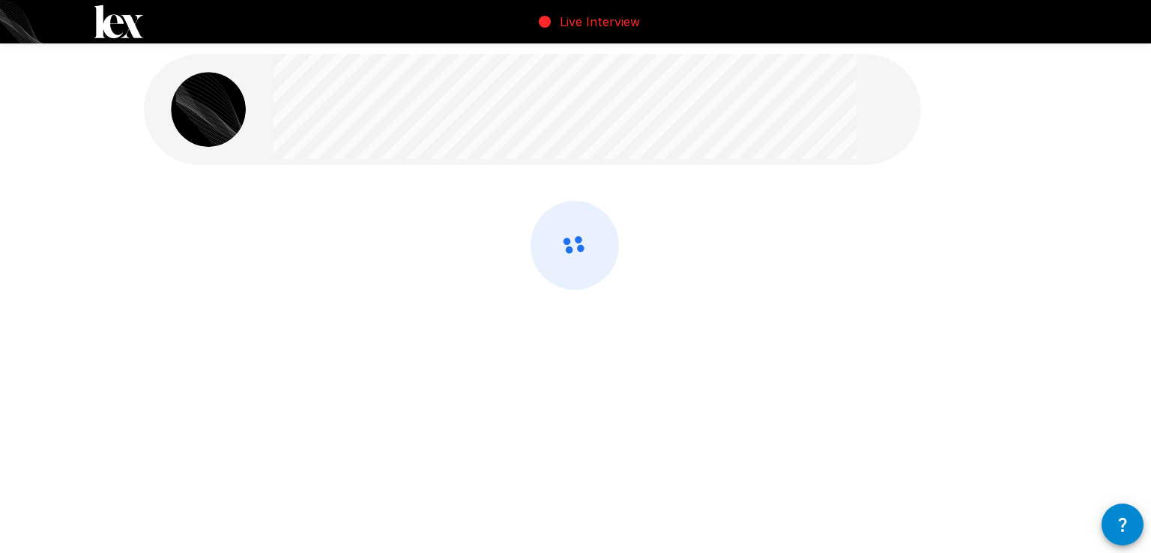
click at [554, 244] on icon at bounding box center [574, 246] width 87 height 88
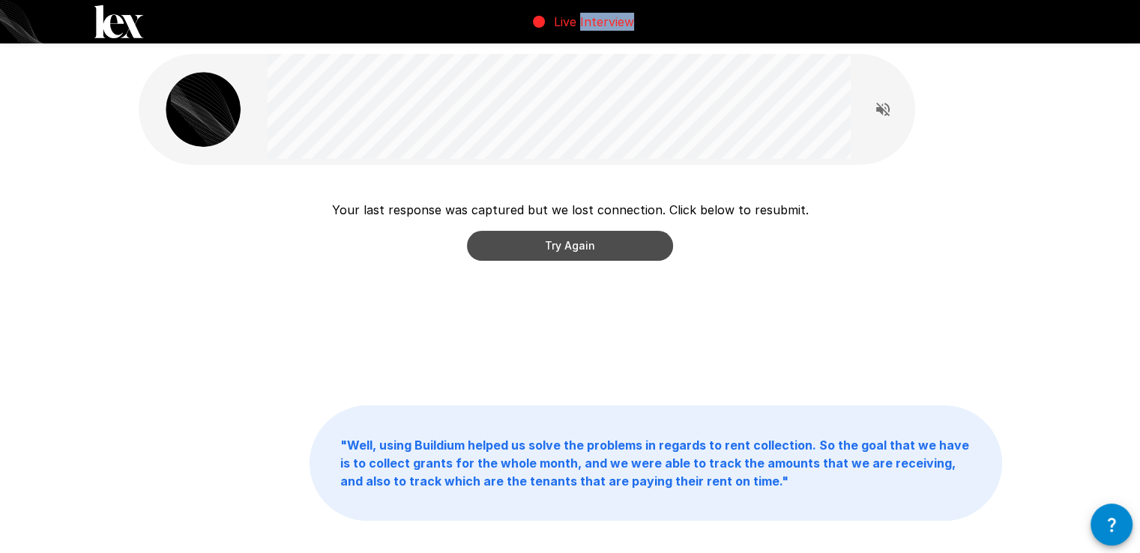
drag, startPoint x: 554, startPoint y: 244, endPoint x: 578, endPoint y: 178, distance: 69.5
click at [578, 178] on div "Your last response was captured but we lost connection. Click below to resubmit…" at bounding box center [570, 320] width 899 height 641
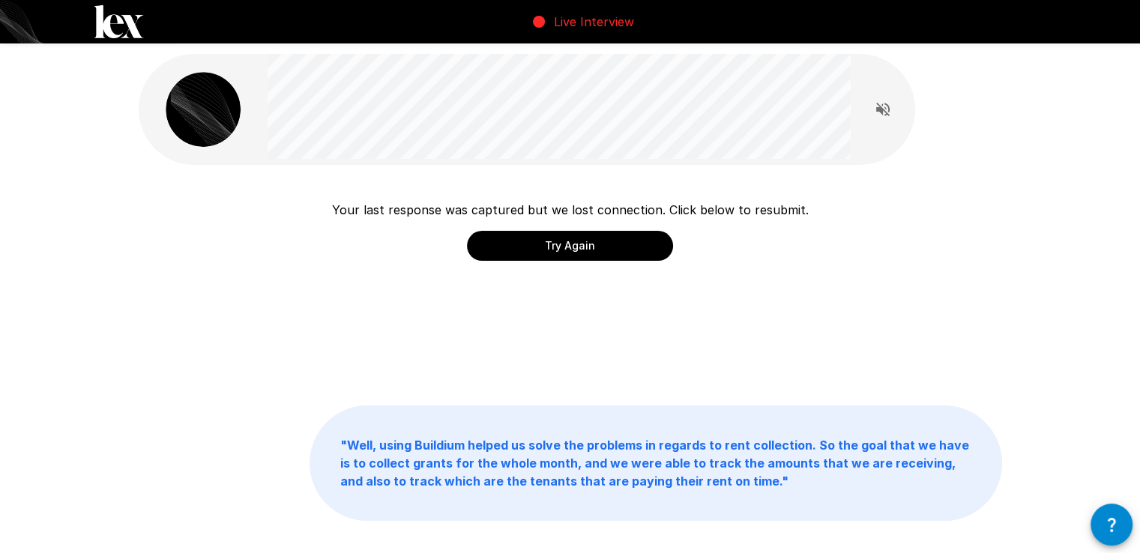
click at [907, 159] on div at bounding box center [527, 109] width 777 height 111
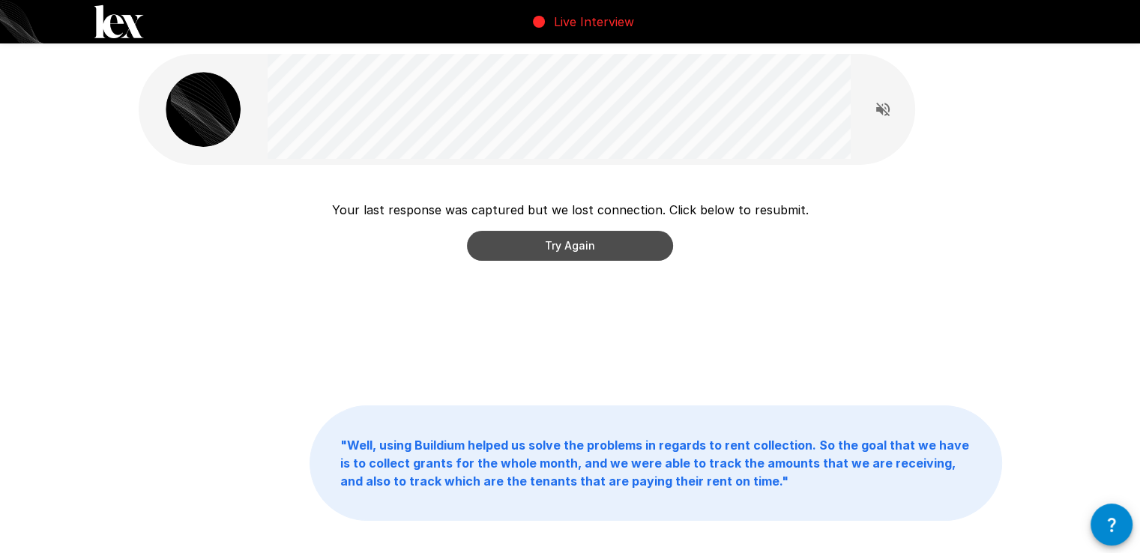
click at [620, 236] on button "Try Again" at bounding box center [570, 246] width 206 height 30
click at [623, 244] on button "Try Again" at bounding box center [570, 246] width 206 height 30
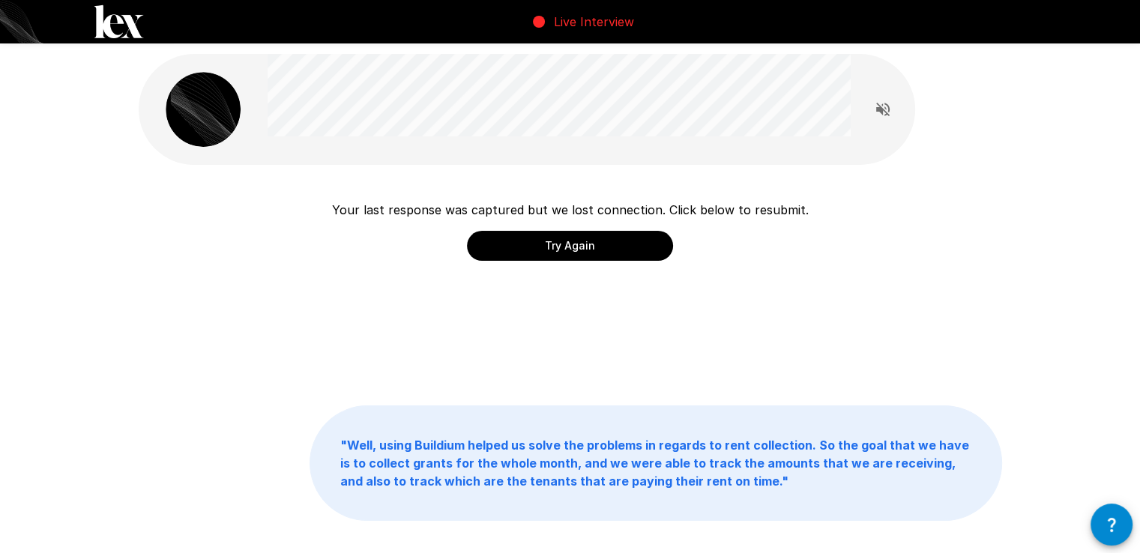
click at [623, 244] on button "Try Again" at bounding box center [570, 246] width 206 height 30
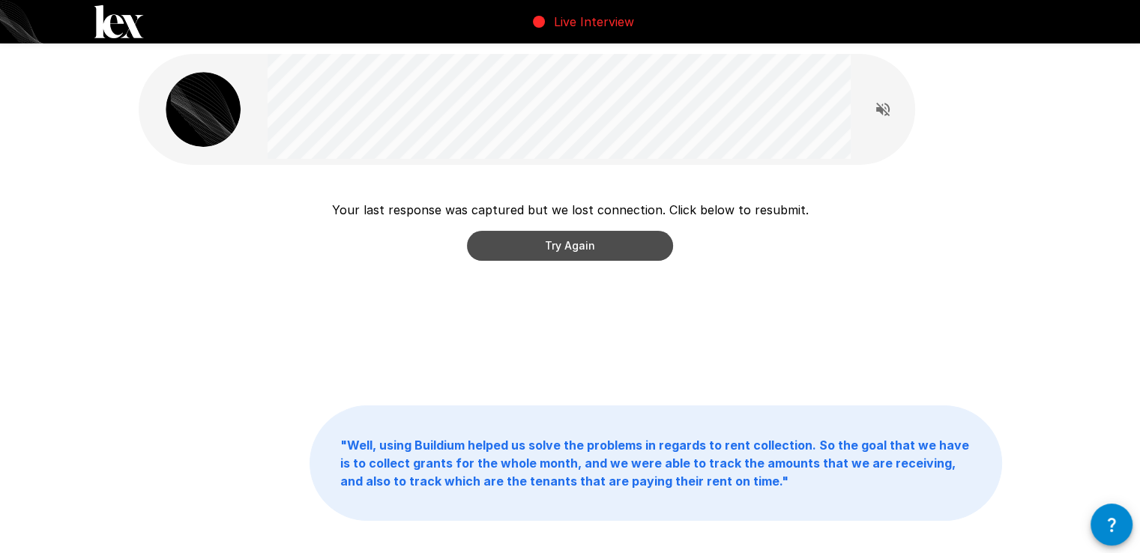
click at [623, 244] on button "Try Again" at bounding box center [570, 246] width 206 height 30
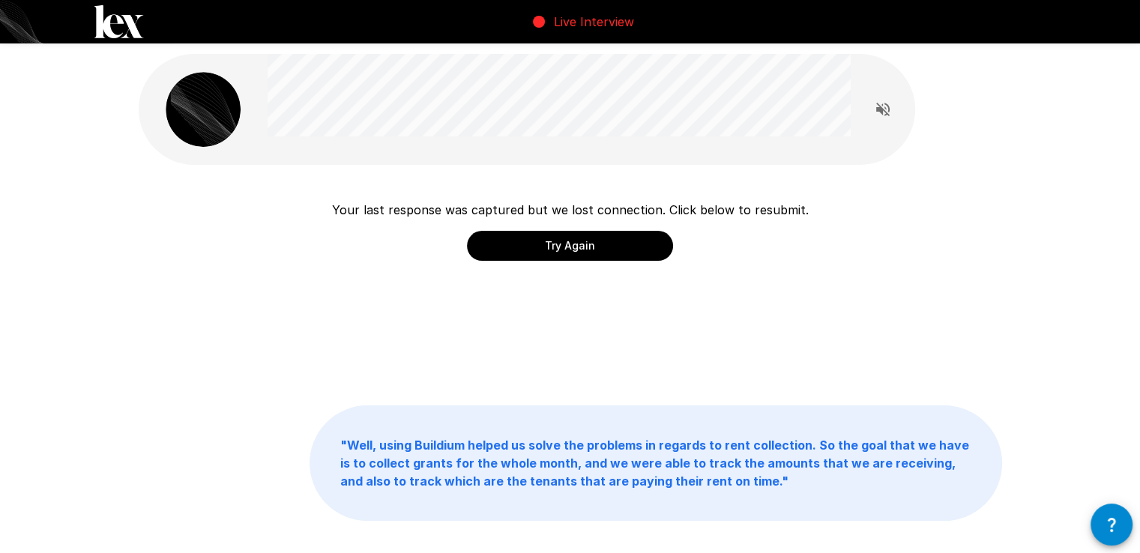
click at [623, 244] on button "Try Again" at bounding box center [570, 246] width 206 height 30
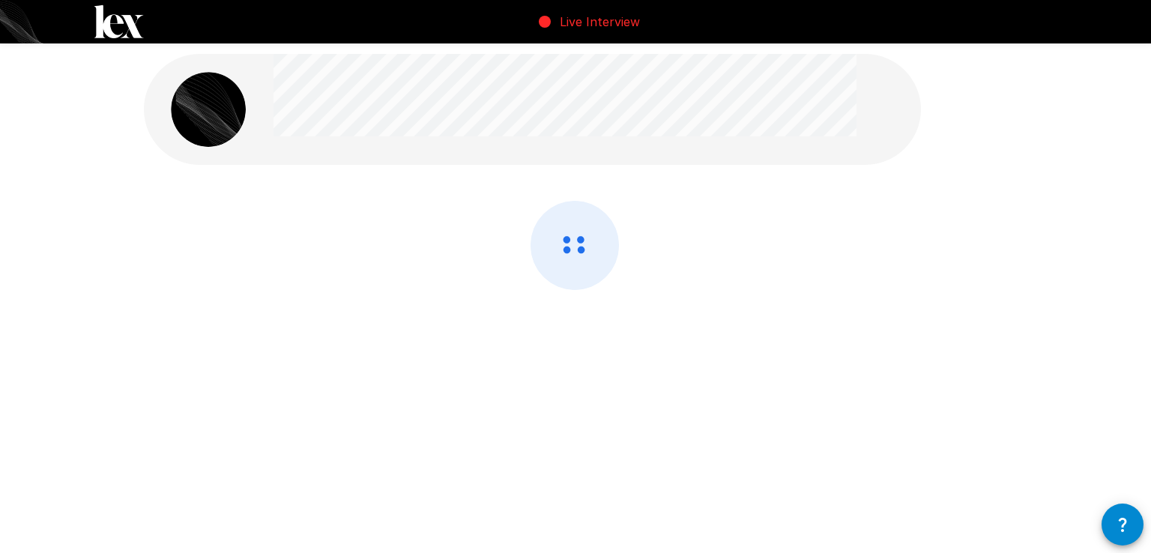
click at [623, 244] on div at bounding box center [575, 285] width 863 height 169
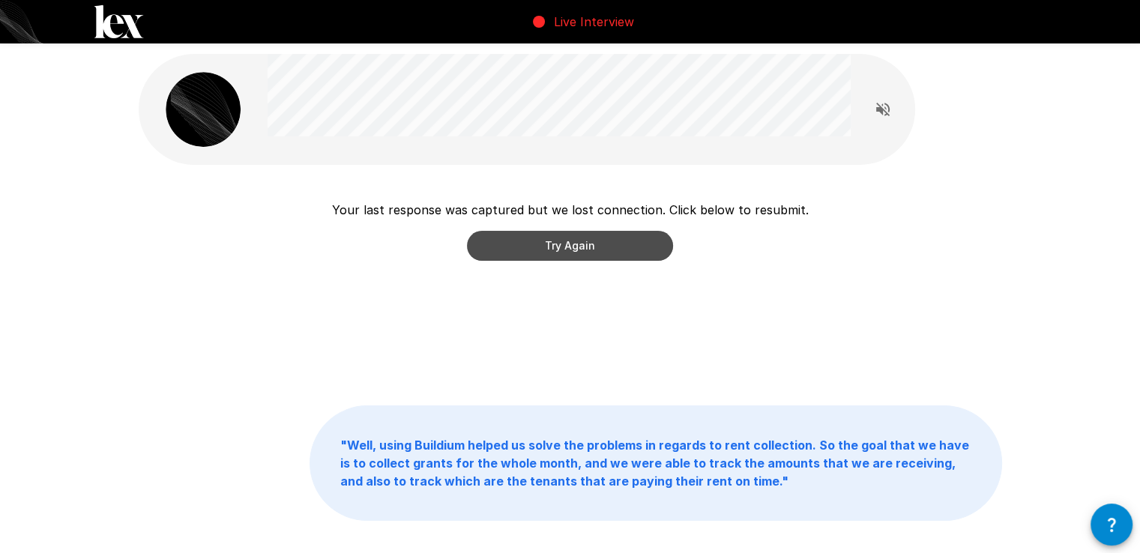
click at [623, 244] on button "Try Again" at bounding box center [570, 246] width 206 height 30
